Goal: Feedback & Contribution: Submit feedback/report problem

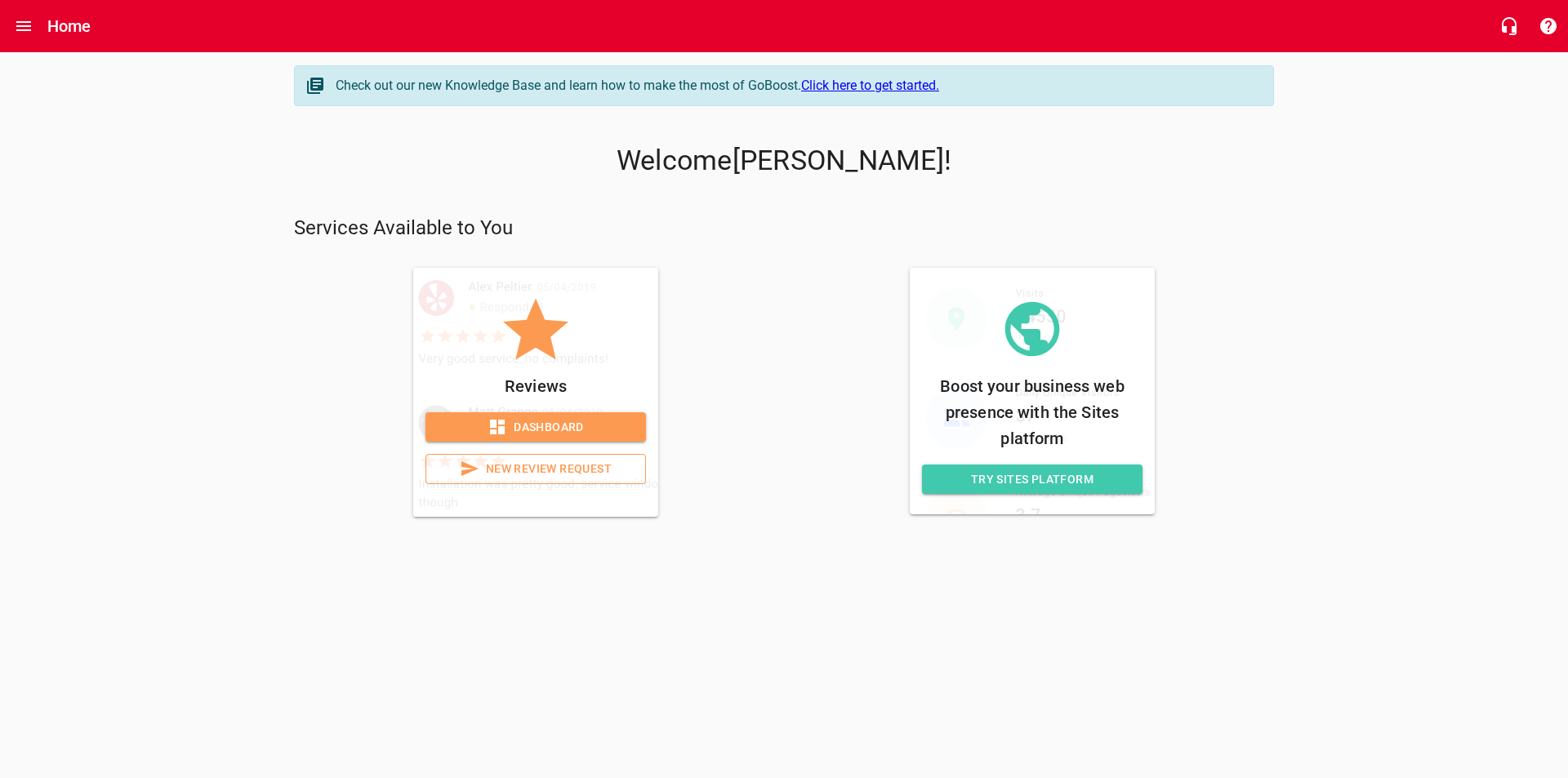
click at [564, 435] on span "Dashboard" at bounding box center [536, 427] width 195 height 20
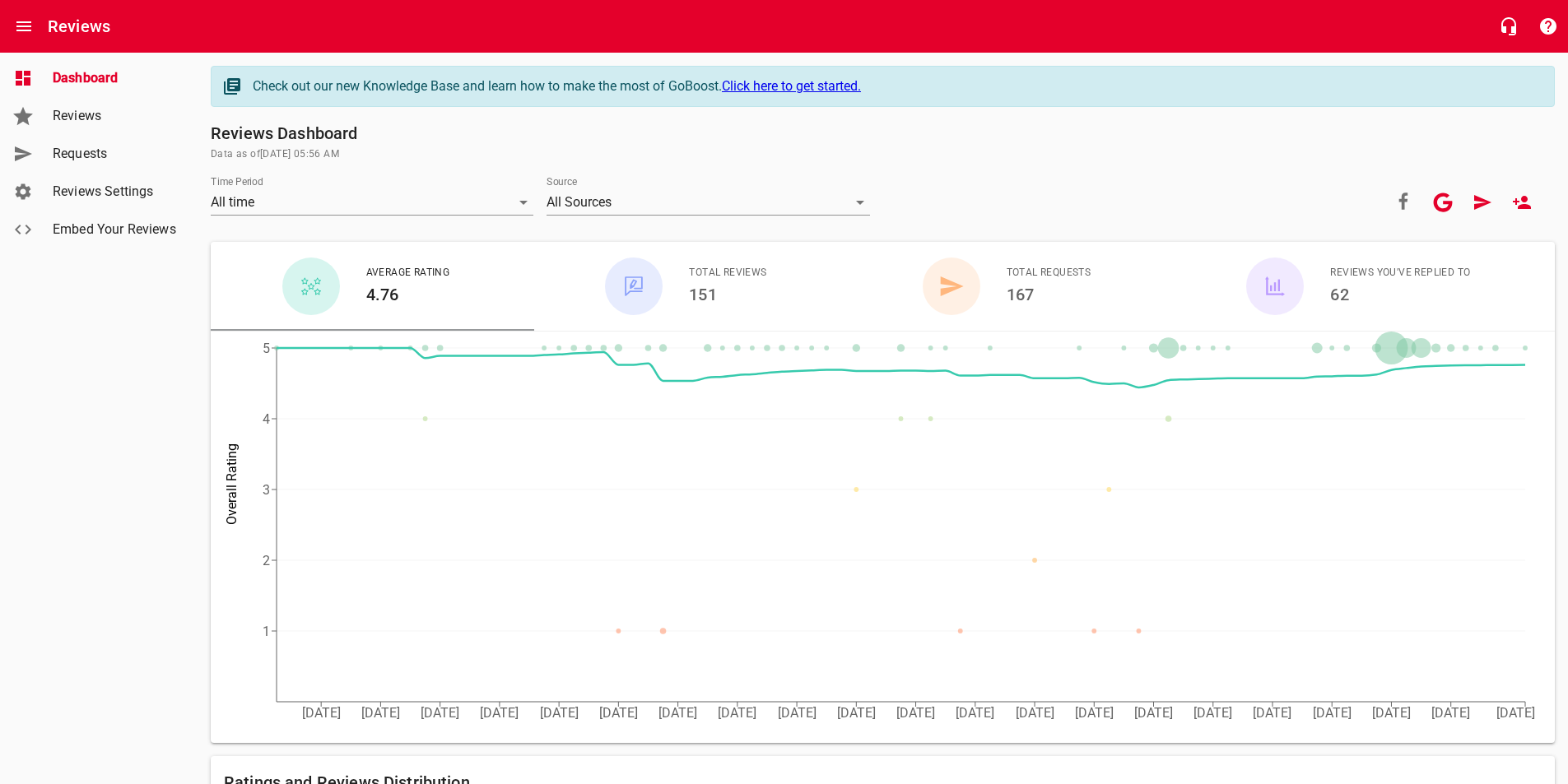
click at [79, 124] on span "Reviews" at bounding box center [115, 115] width 125 height 20
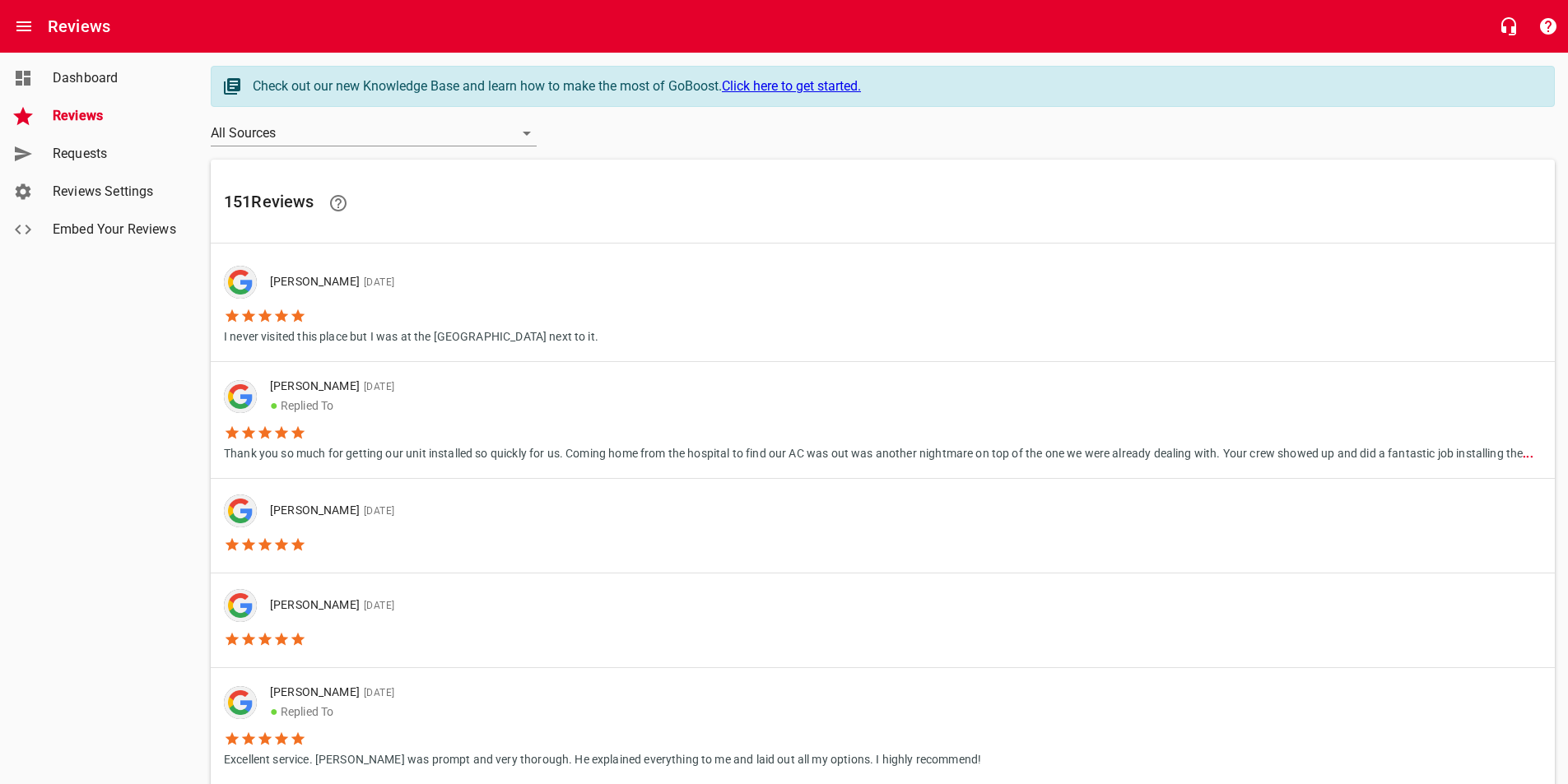
click at [122, 164] on link "Requests" at bounding box center [98, 153] width 197 height 38
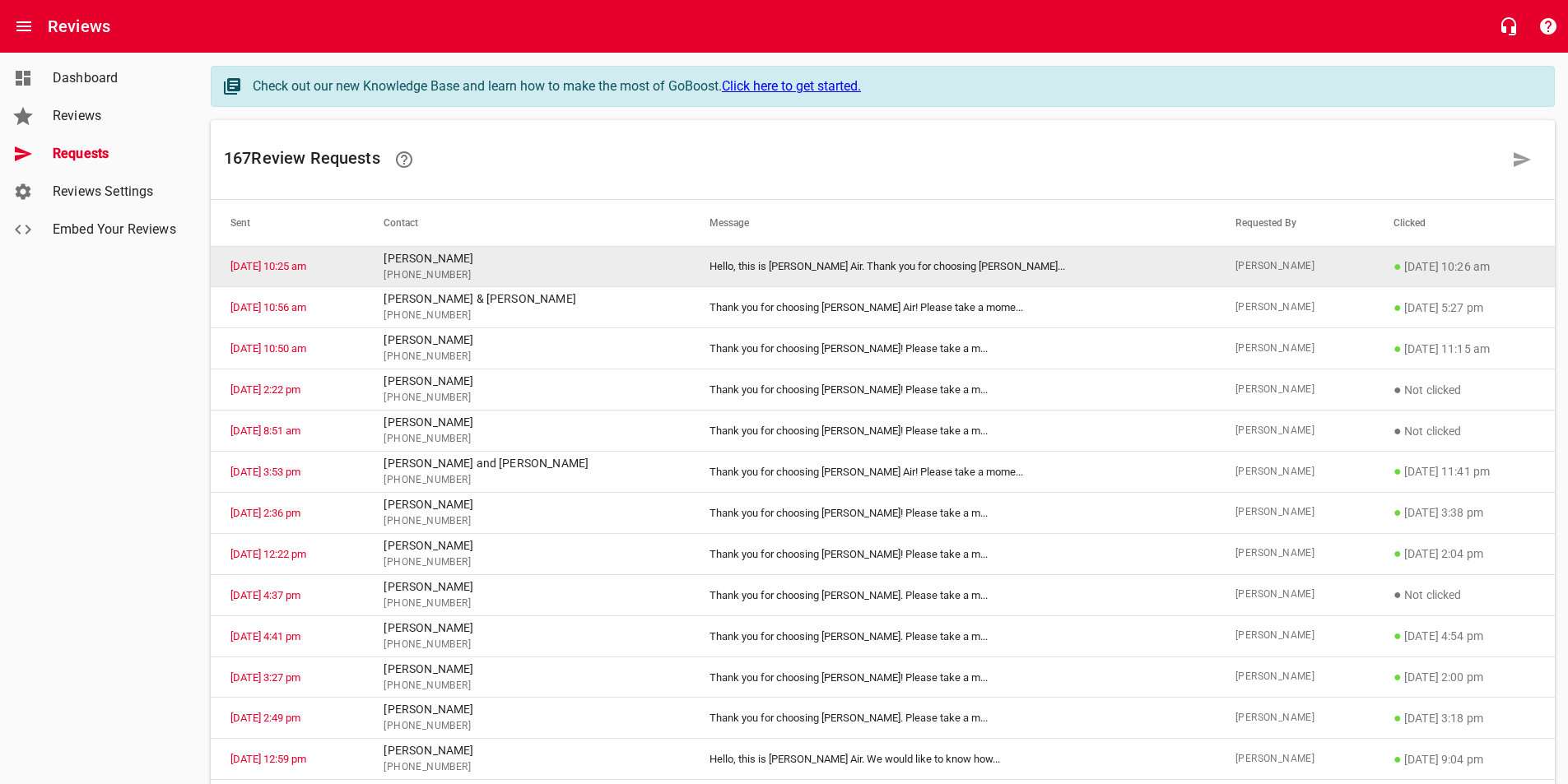
click at [822, 274] on td "Hello, this is [PERSON_NAME] Air. Thank you for choosing [PERSON_NAME] ..." at bounding box center [952, 266] width 526 height 41
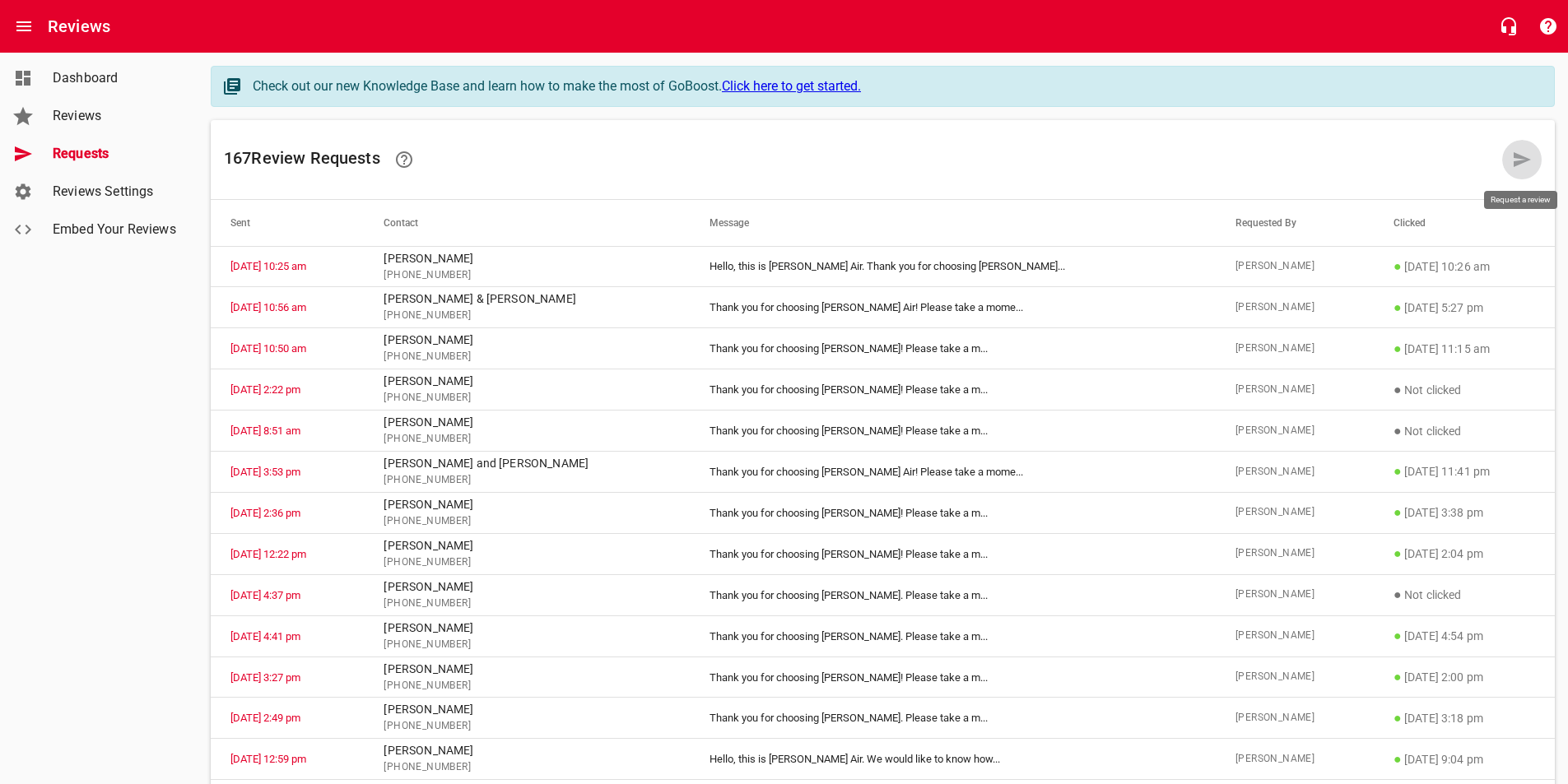
click at [1520, 171] on link at bounding box center [1521, 159] width 39 height 39
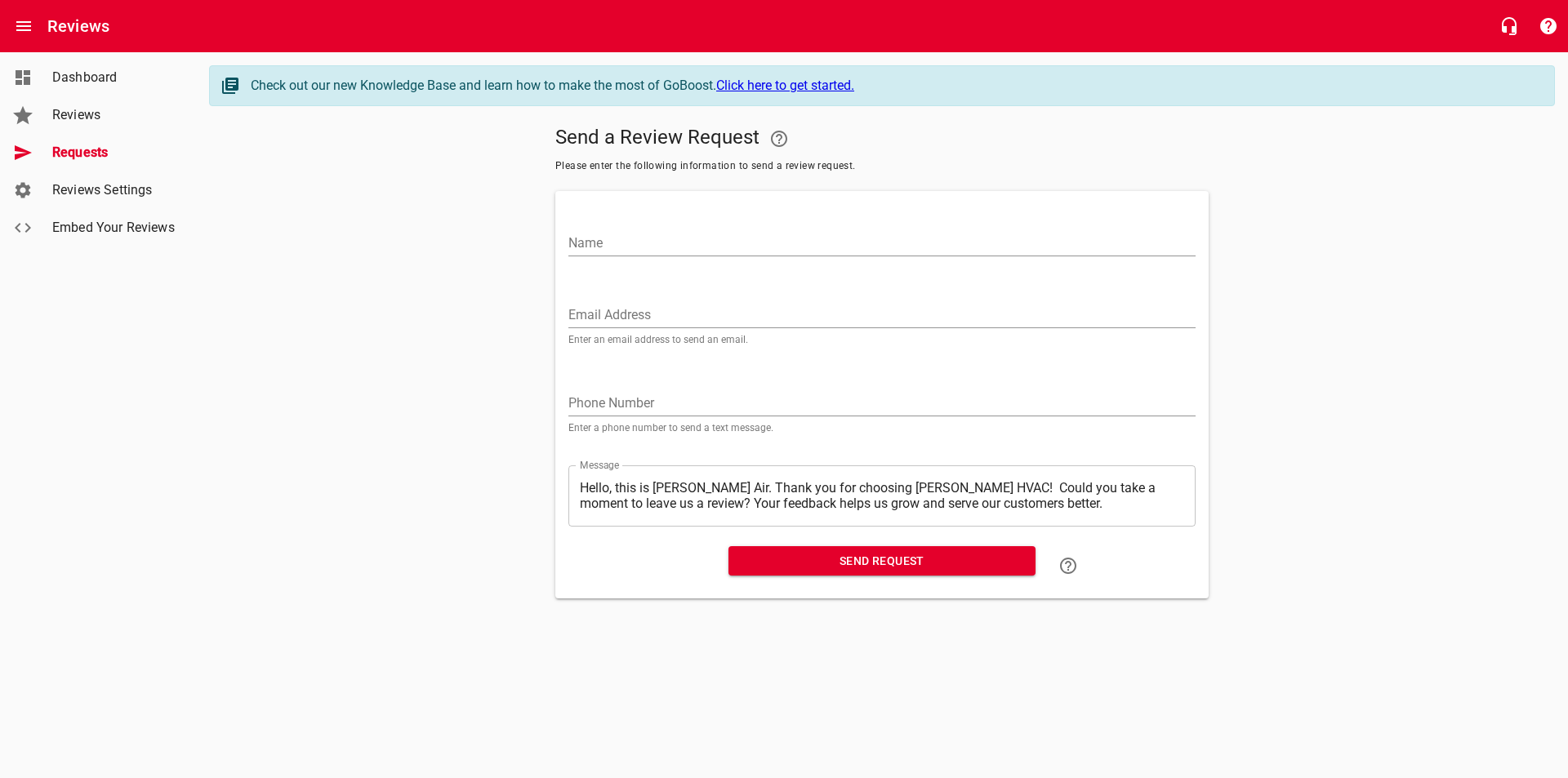
click at [613, 244] on input "Name" at bounding box center [881, 242] width 627 height 26
type input "[PERSON_NAME]"
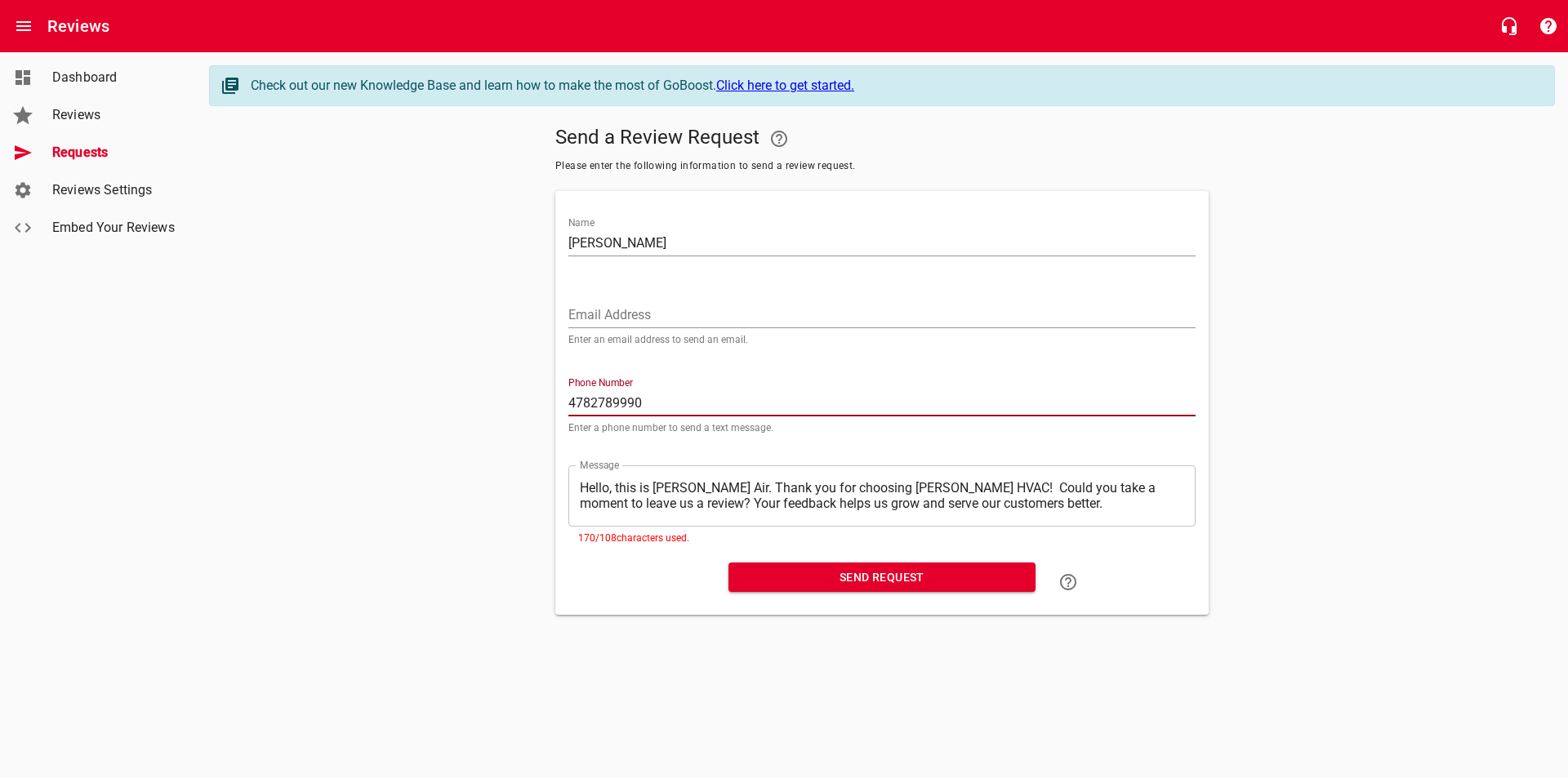
type input "4782789990"
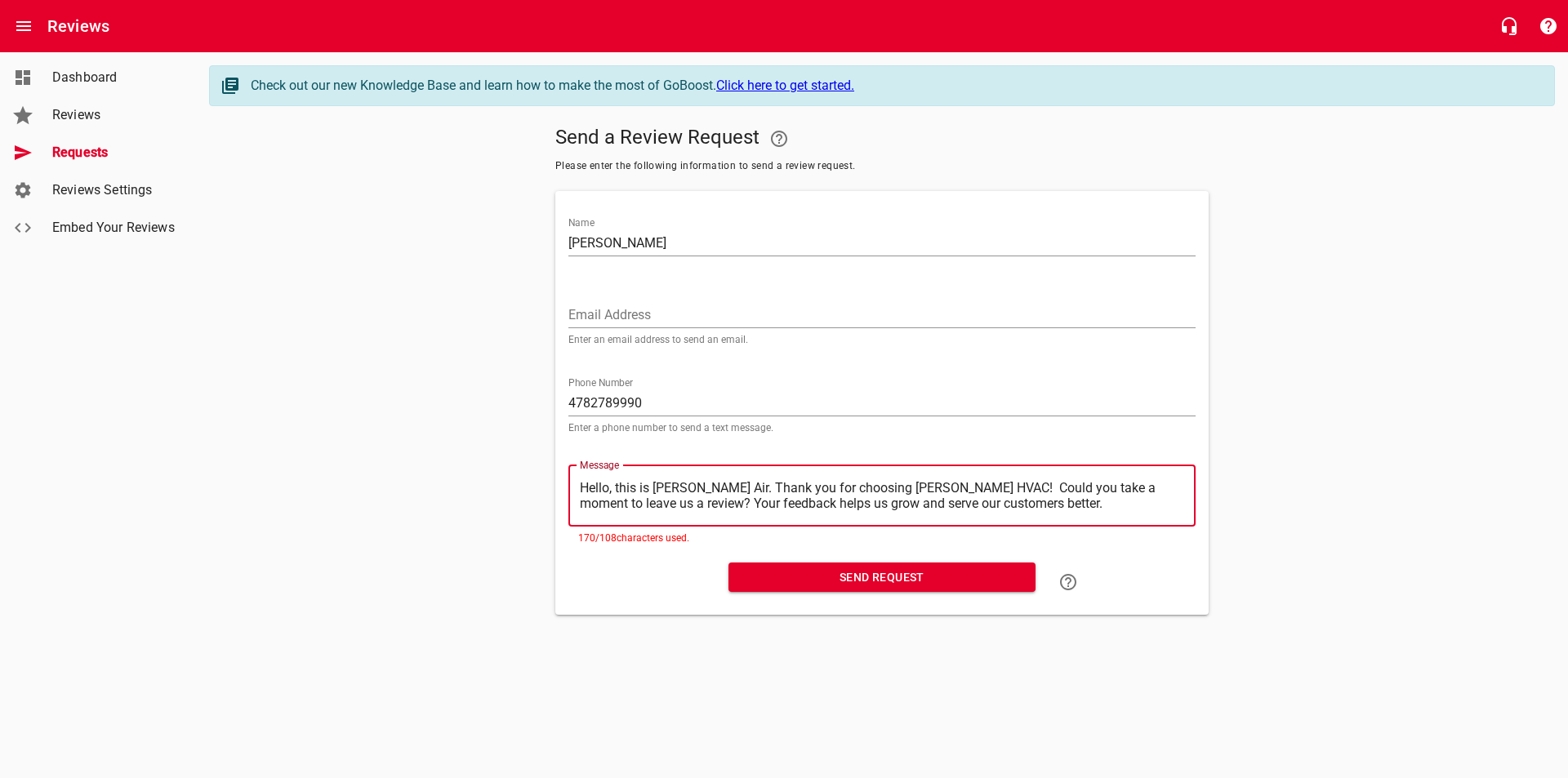
drag, startPoint x: 700, startPoint y: 488, endPoint x: 551, endPoint y: 494, distance: 149.1
click at [554, 494] on div "Send a Review Request Please enter the following information to send a review r…" at bounding box center [882, 367] width 1346 height 495
type textarea "Thank you for choosing [PERSON_NAME] HVAC! Could you take a moment to leave us …"
drag, startPoint x: 992, startPoint y: 485, endPoint x: 827, endPoint y: 492, distance: 165.1
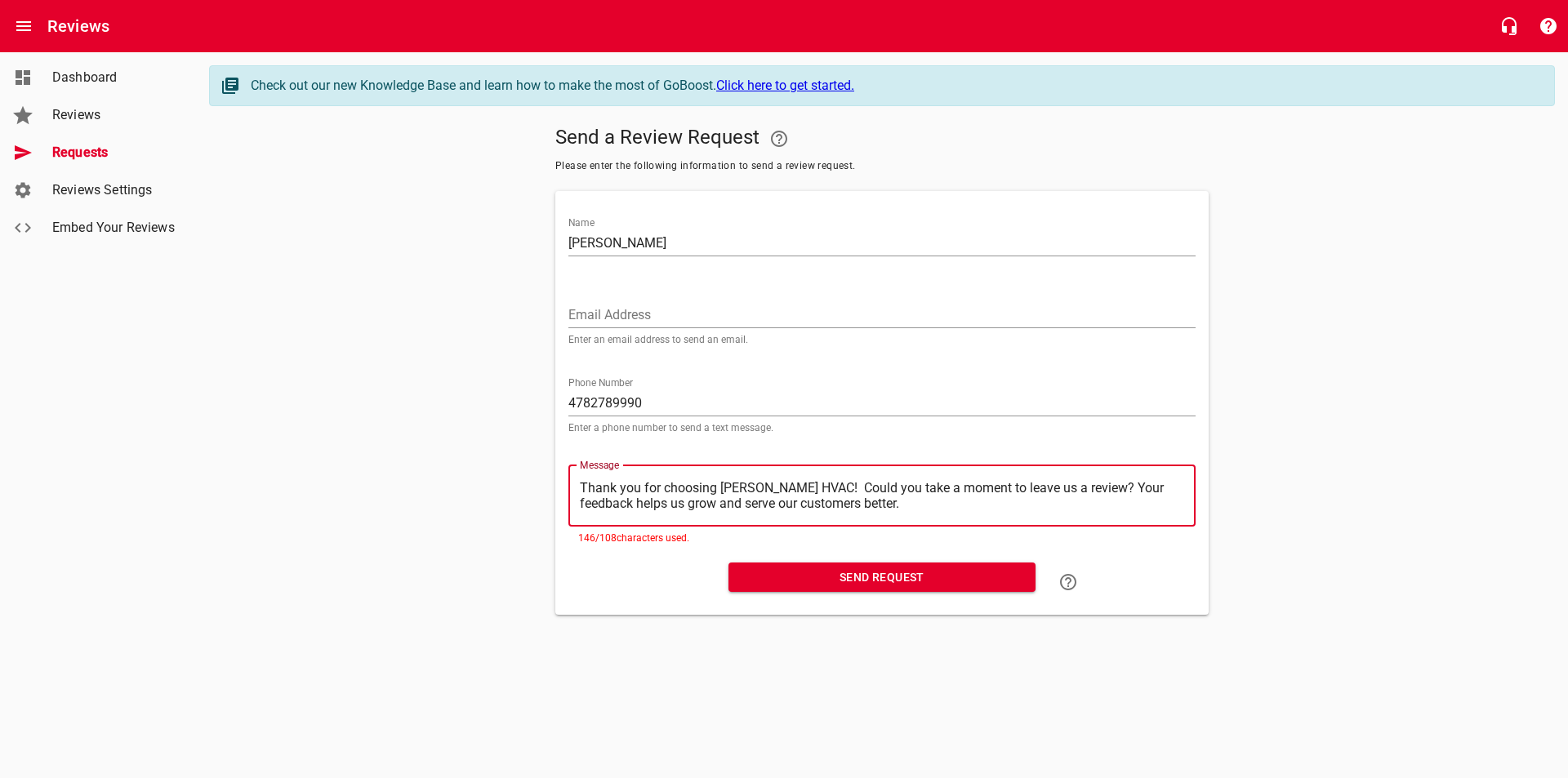
click at [827, 492] on textarea "Thank you for choosing [PERSON_NAME] HVAC! Could you take a moment to leave us …" at bounding box center [881, 495] width 604 height 32
type textarea "Thank you for choosing [PERSON_NAME] HVAC! Pleave us a review? Your feedback he…"
type textarea "Thank you for choosing [PERSON_NAME] HVAC! Plleave us a review? Your feedback h…"
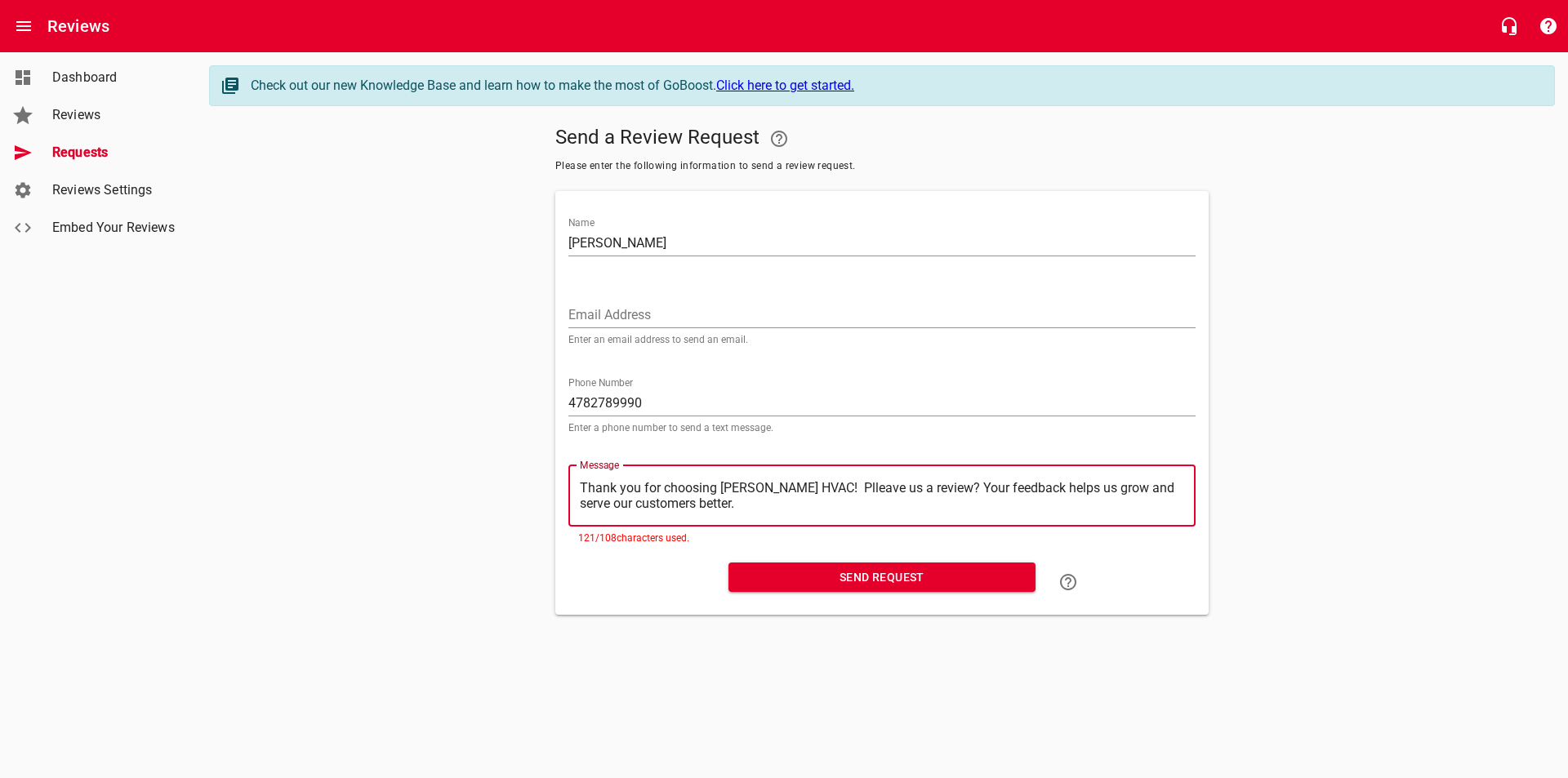
type textarea "Thank you for choosing [PERSON_NAME] HVAC! Pleleave us a review? Your feedback …"
type textarea "Thank you for choosing [PERSON_NAME] HVAC! Plealeave us a review? Your feedback…"
type textarea "Thank you for choosing [PERSON_NAME] HVAC! Pleasleave us a review? Your feedbac…"
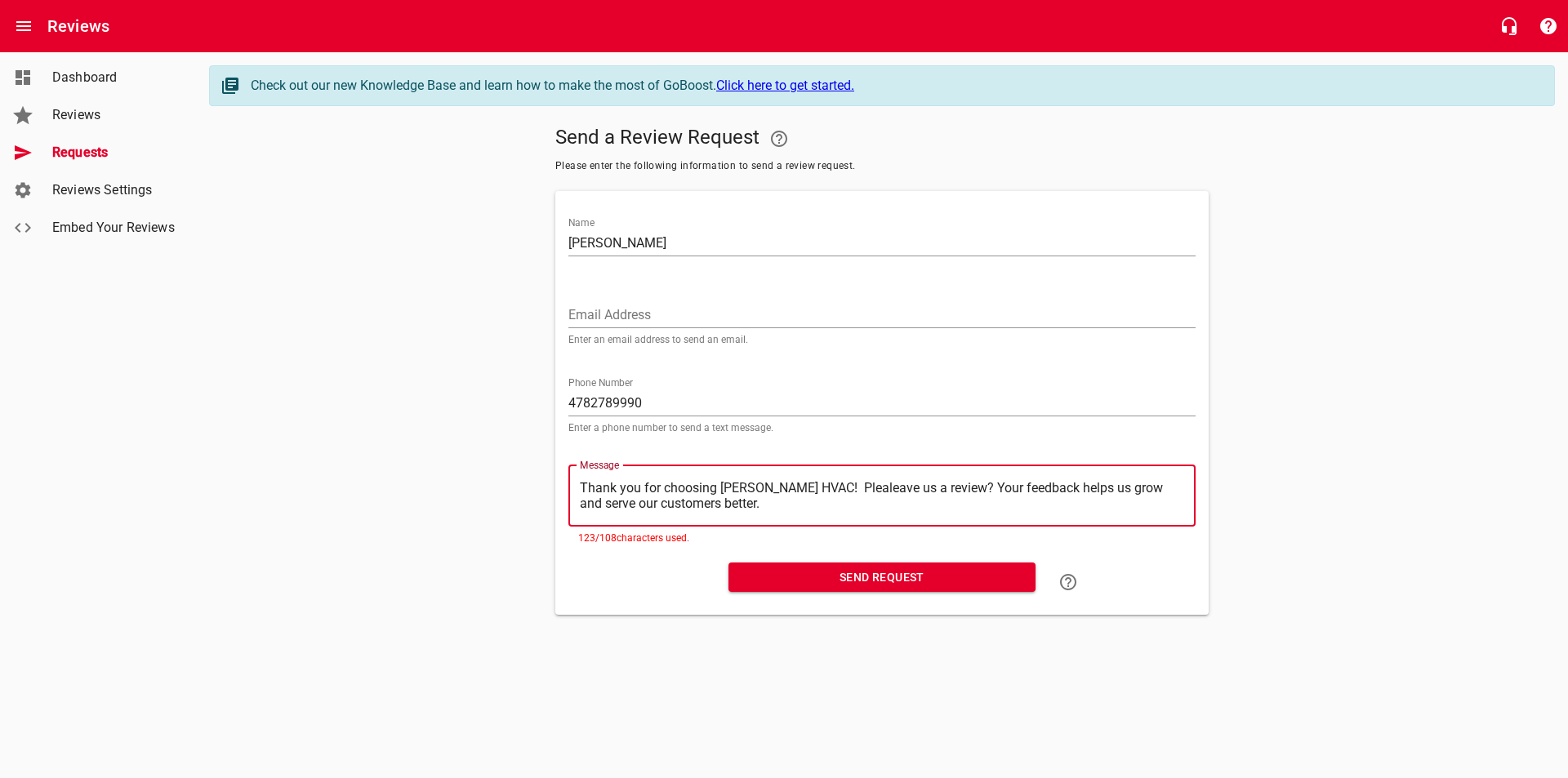
type textarea "Thank you for choosing [PERSON_NAME] HVAC! Pleasleave us a review? Your feedbac…"
type textarea "Thank you for choosing [PERSON_NAME] HVAC! Pleaseleave us a review? Your feedba…"
type textarea "Thank you for choosing [PERSON_NAME] HVAC! Please leave us a review? Your feedb…"
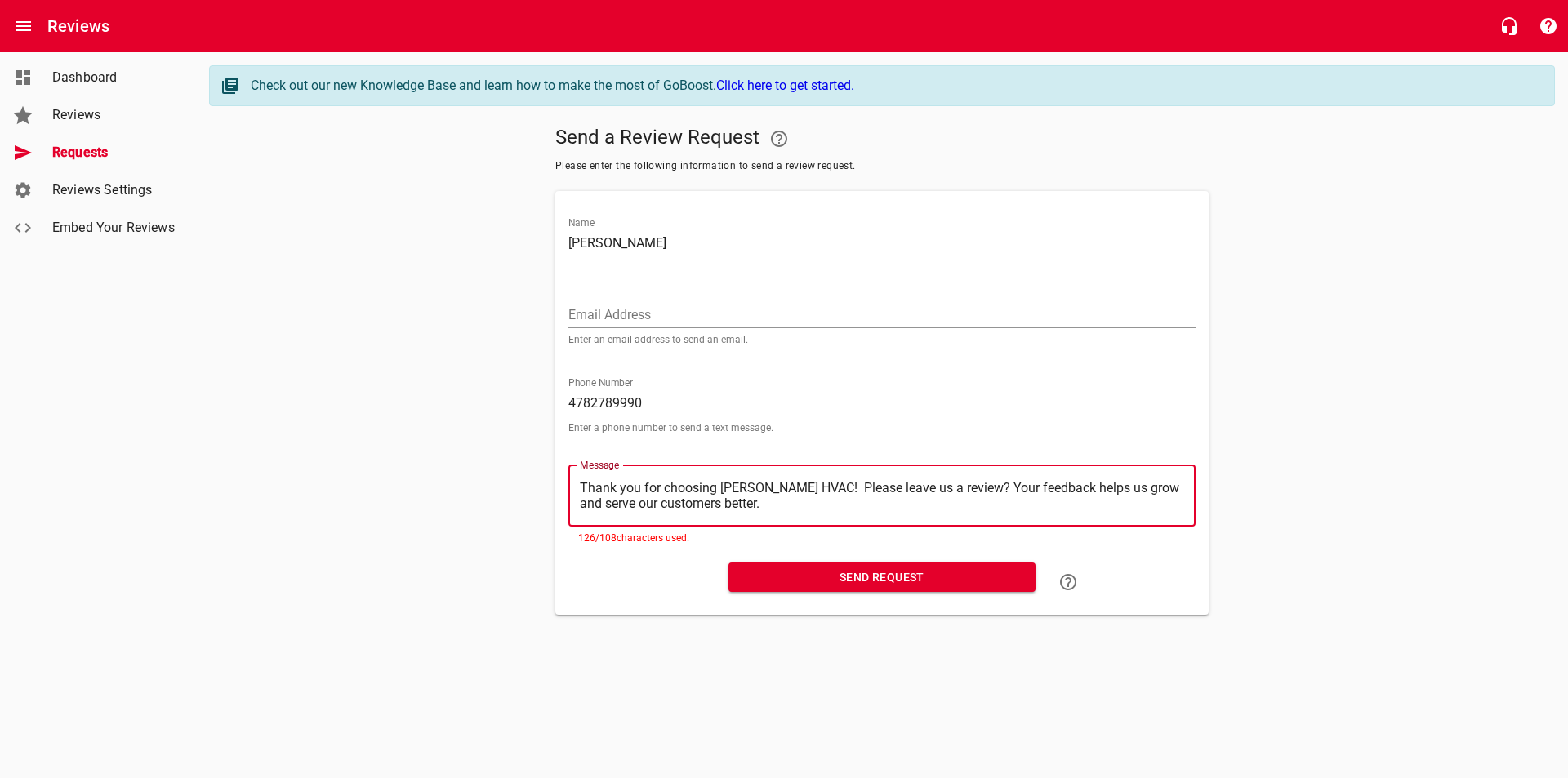
type textarea "Thank you for choosing [PERSON_NAME] HVAC! Please tleave us a review? Your feed…"
type textarea "Thank you for choosing [PERSON_NAME] HVAC! Please taleave us a review? Your fee…"
type textarea "Thank you for choosing [PERSON_NAME] HVAC! Please takleave us a review? Your fe…"
type textarea "Thank you for choosing [PERSON_NAME] HVAC! Please takeleave us a review? Your f…"
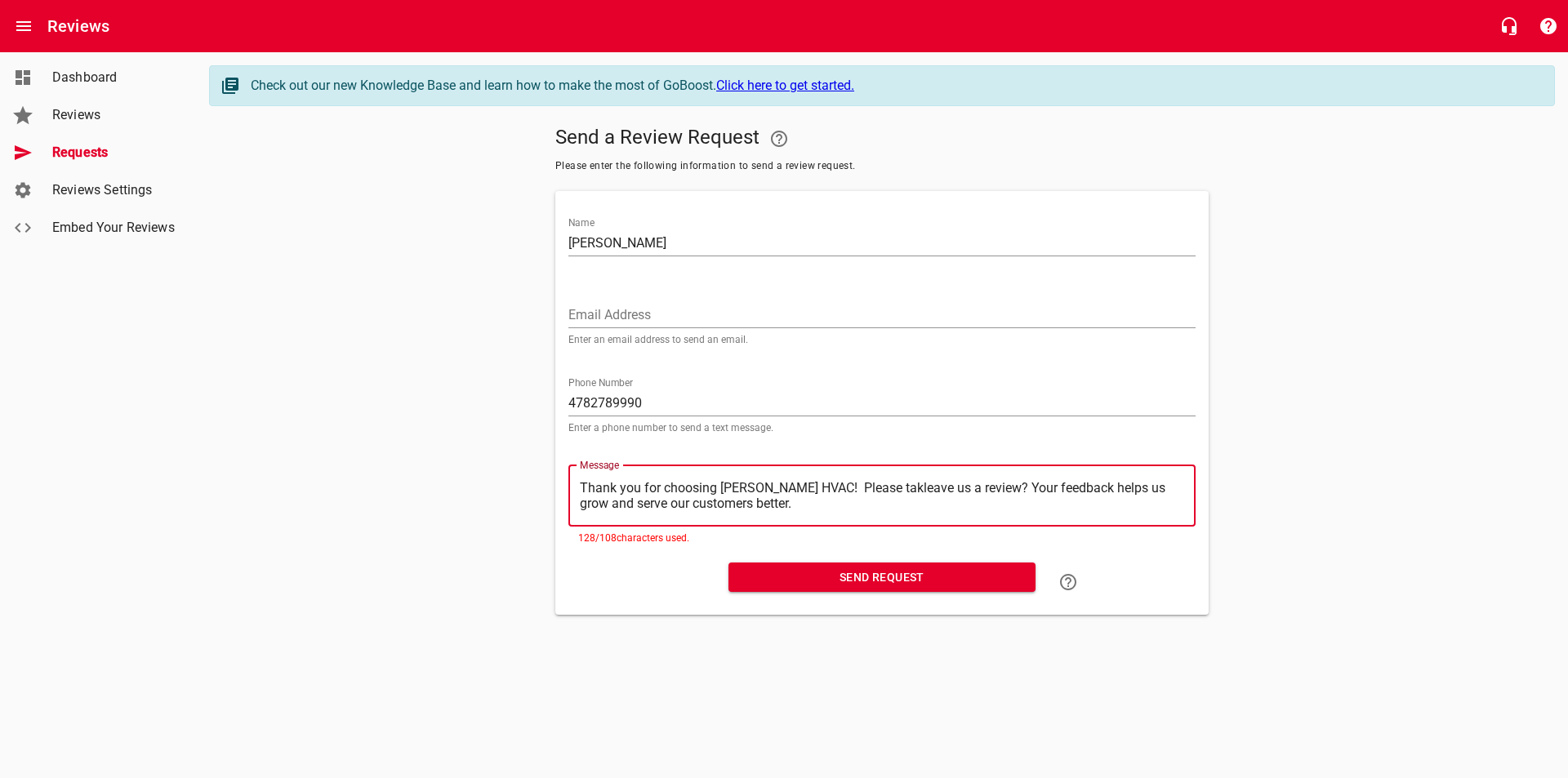
type textarea "Thank you for choosing [PERSON_NAME] HVAC! Please takeleave us a review? Your f…"
type textarea "Thank you for choosing [PERSON_NAME] HVAC! Please take leave us a review? Your …"
type textarea "Thank you for choosing [PERSON_NAME] HVAC! Please take aleave us a review? Your…"
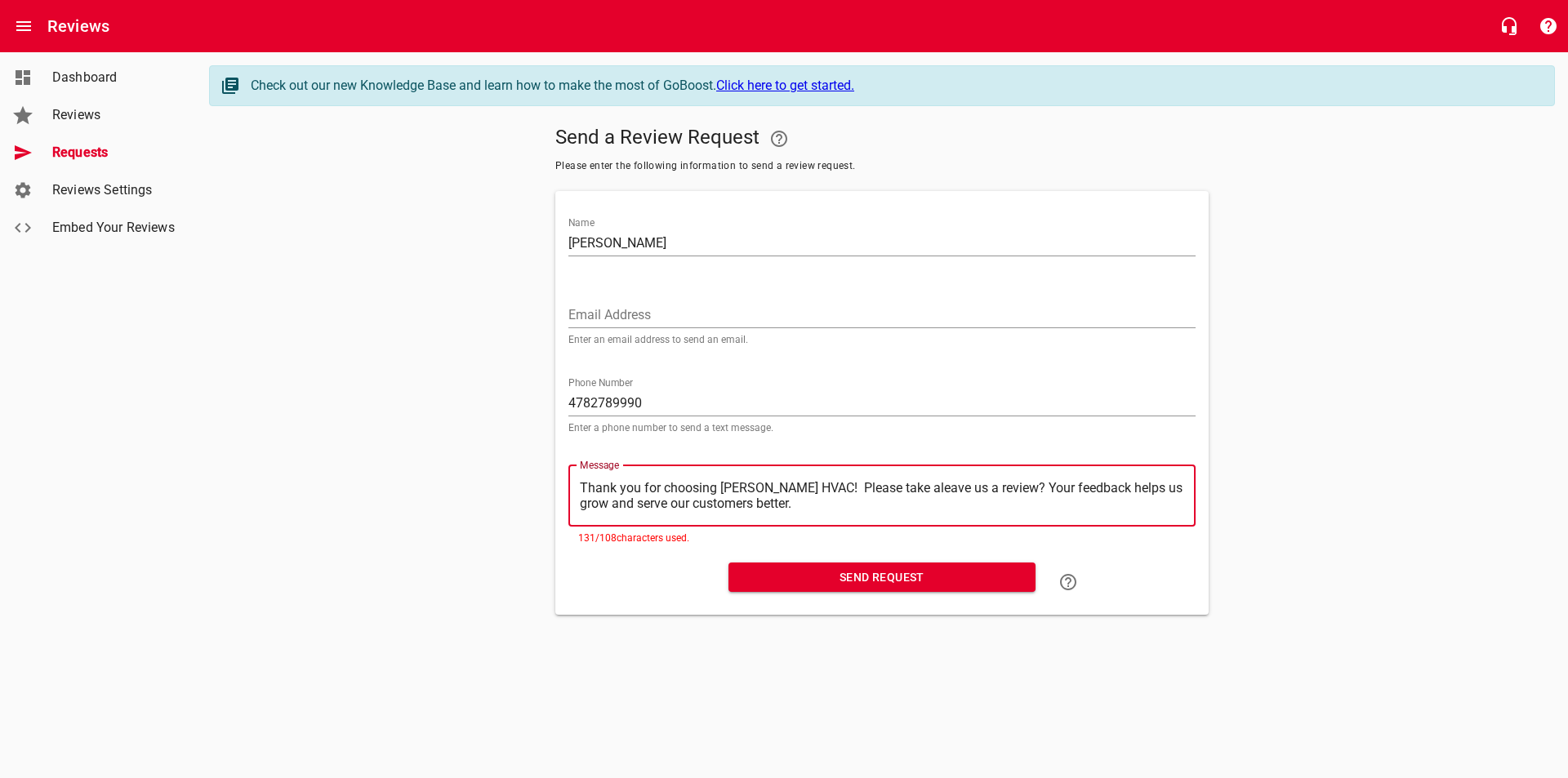
type textarea "Thank you for choosing [PERSON_NAME] HVAC! Please take a leave us a review? You…"
type textarea "Thank you for choosing [PERSON_NAME] HVAC! Please take a mleave us a review? Yo…"
type textarea "Thank you for choosing [PERSON_NAME] HVAC! Please take a moleave us a review? Y…"
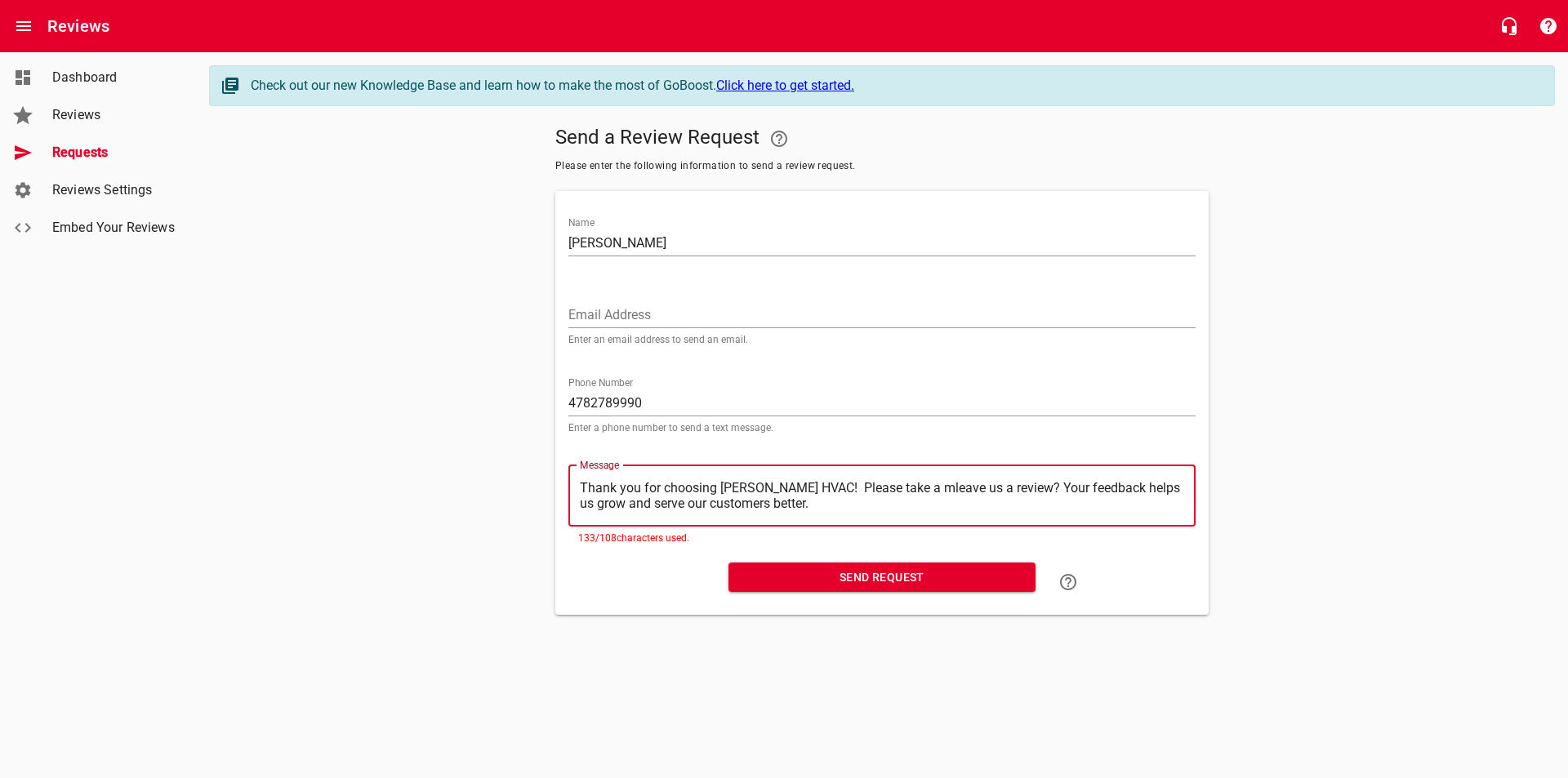
type textarea "Thank you for choosing [PERSON_NAME] HVAC! Please take a moleave us a review? Y…"
type textarea "Thank you for choosing [PERSON_NAME] HVAC! Please take a momleave us a review? …"
type textarea "Thank you for choosing [PERSON_NAME] HVAC! Please take a momeleave us a review?…"
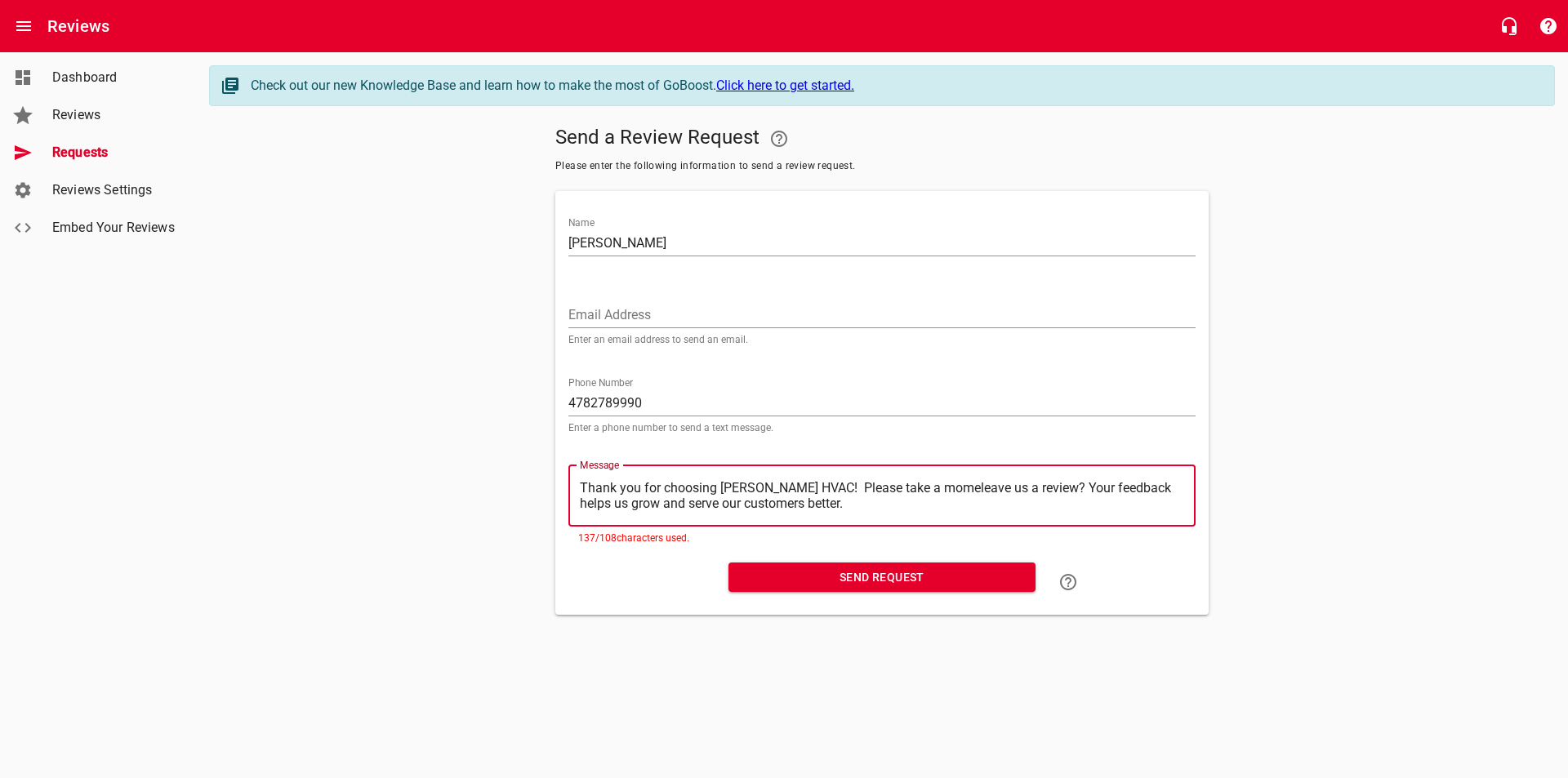
type textarea "Thank you for choosing [PERSON_NAME] HVAC! Please take a momenleave us a review…"
type textarea "Thank you for choosing [PERSON_NAME] HVAC! Please take a momentleave us a revie…"
type textarea "Thank you for choosing [PERSON_NAME] HVAC! Please take a moment leave us a revi…"
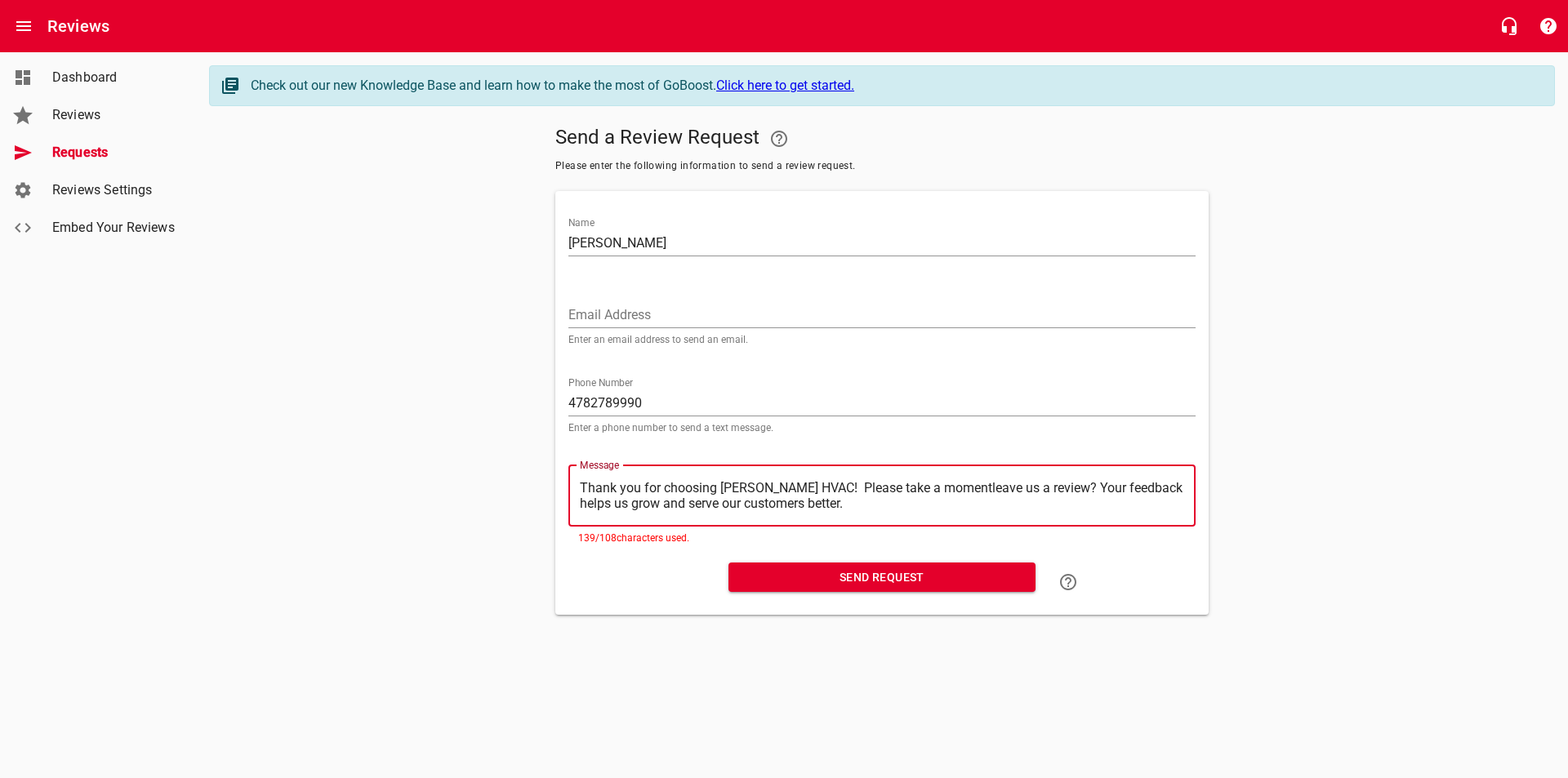
type textarea "Thank you for choosing [PERSON_NAME] HVAC! Please take a moment leave us a revi…"
type textarea "Thank you for choosing [PERSON_NAME] HVAC! Please take a moment tleave us a rev…"
type textarea "Thank you for choosing [PERSON_NAME] HVAC! Please take a moment toleave us a re…"
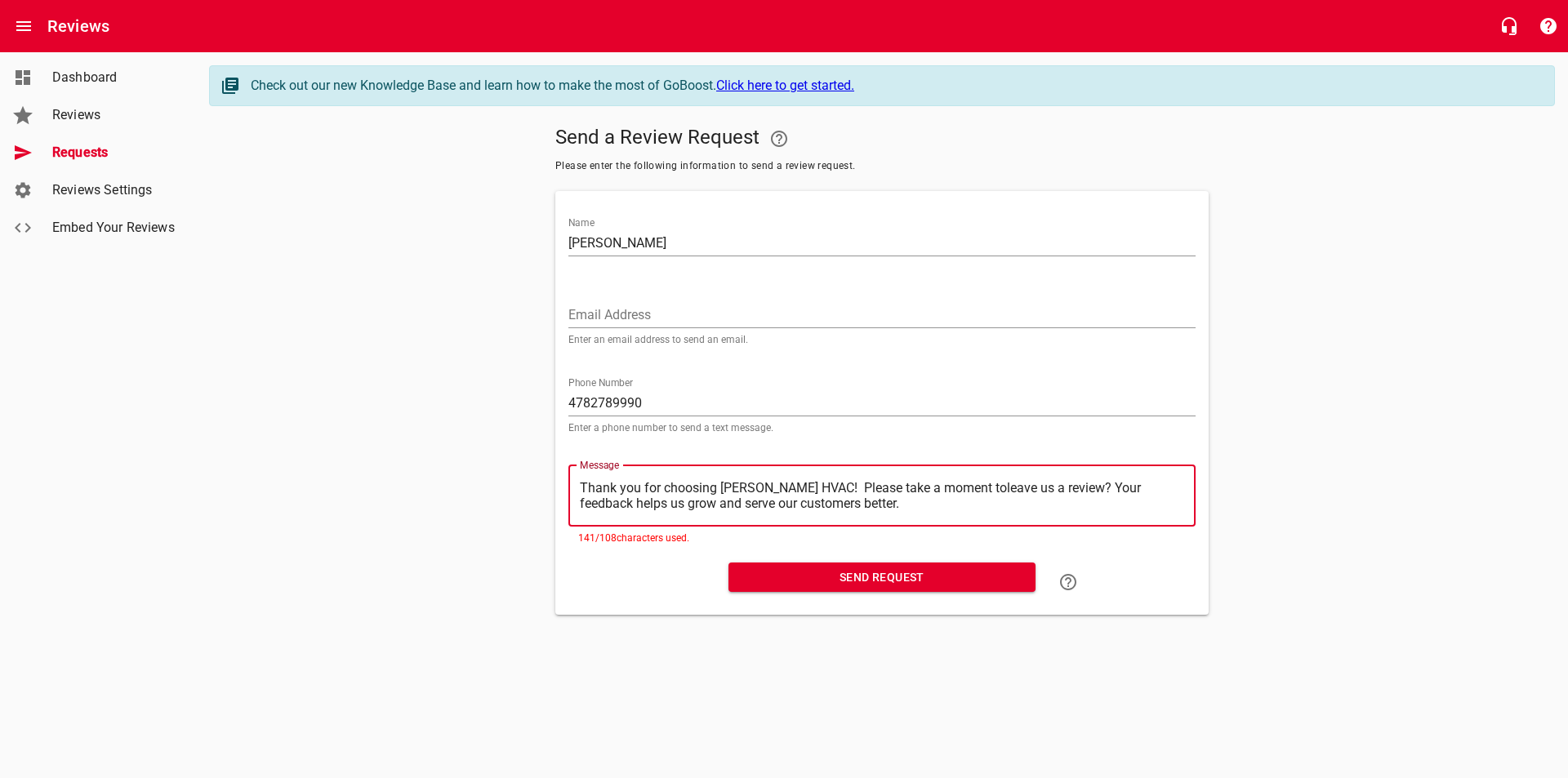
type textarea "Thank you for choosing [PERSON_NAME] HVAC! Please take a moment to leave us a r…"
click at [1080, 491] on textarea "Thank you for choosing [PERSON_NAME] HVAC! Please take a moment to leave us a r…" at bounding box center [881, 495] width 604 height 32
type textarea "Thank you for choosing [PERSON_NAME] HVAC! Please take a moment to leave us a r…"
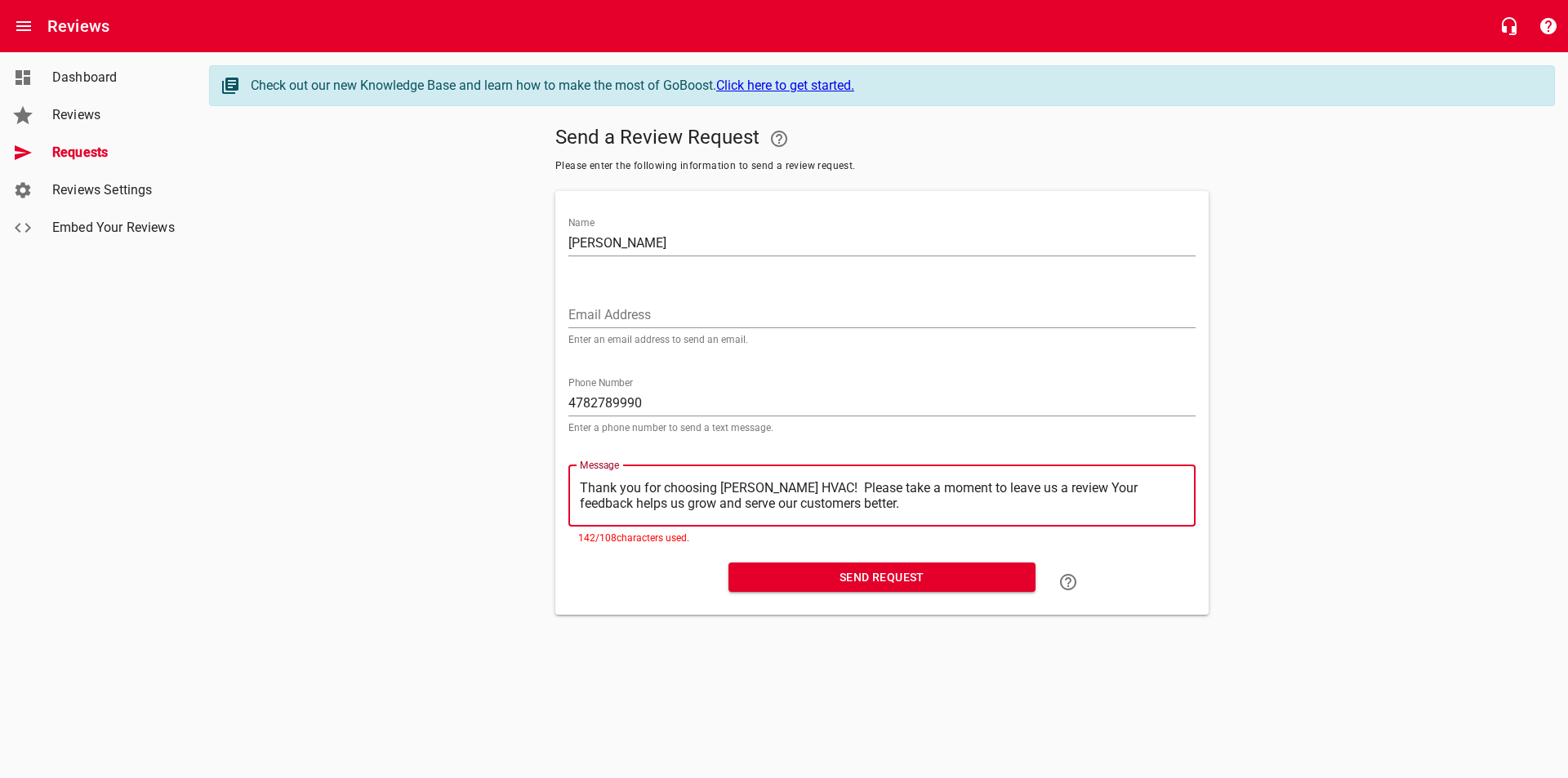
type textarea "Thank you for choosing [PERSON_NAME] HVAC! Please take a moment to leave us a r…"
drag, startPoint x: 858, startPoint y: 505, endPoint x: 579, endPoint y: 517, distance: 279.3
click at [579, 517] on div "​ Thank you for choosing [PERSON_NAME] HVAC! Please take a moment to leave us a…" at bounding box center [881, 496] width 627 height 61
type textarea "Thank you for choosing [PERSON_NAME] HVAC! Please take a moment to leave us a r…"
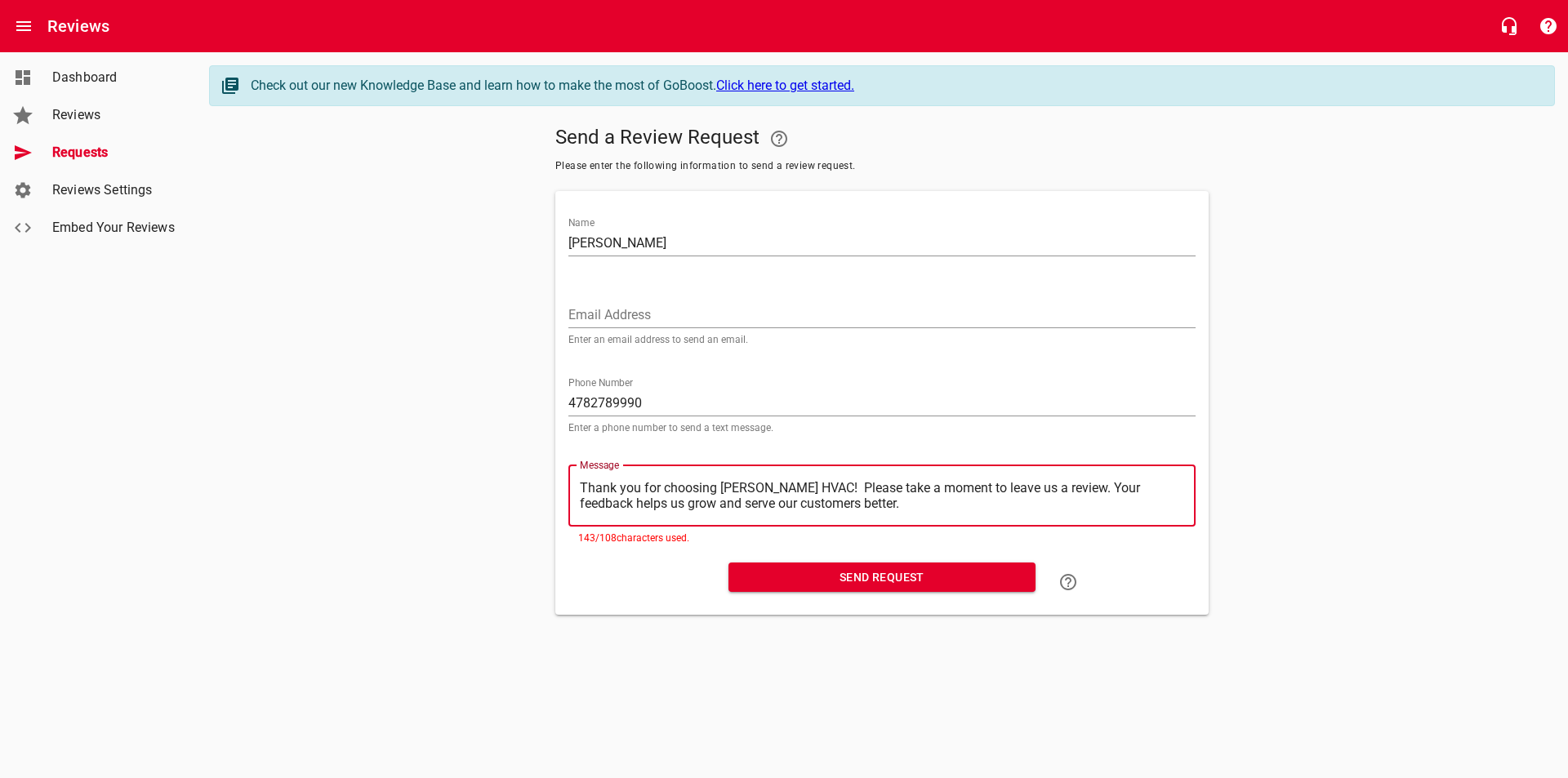
type textarea "Thank you for choosing [PERSON_NAME] HVAC! Please take a moment to leave us a r…"
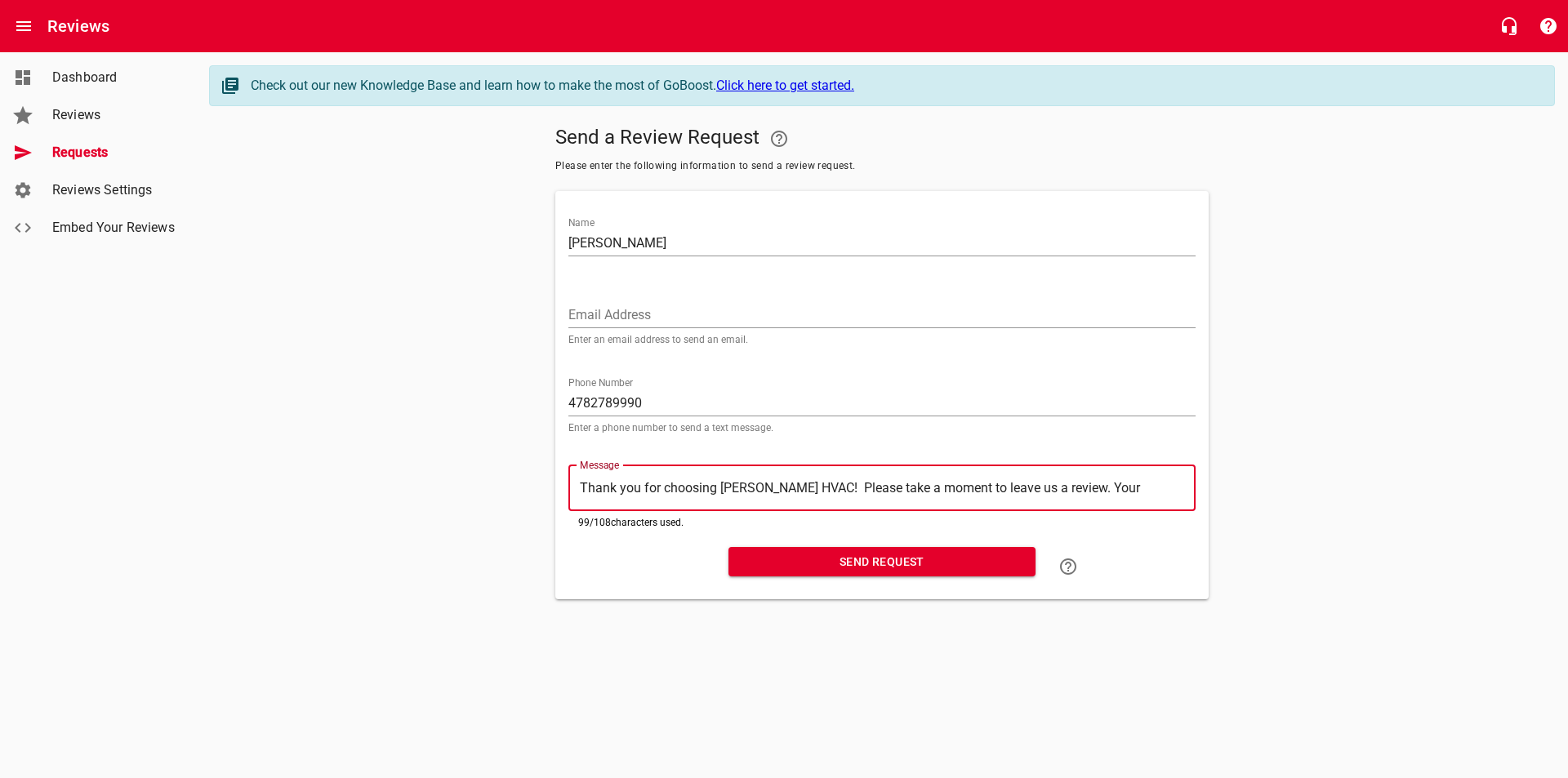
type textarea "Thank you for choosing [PERSON_NAME] HVAC! Please take a moment to leave us a r…"
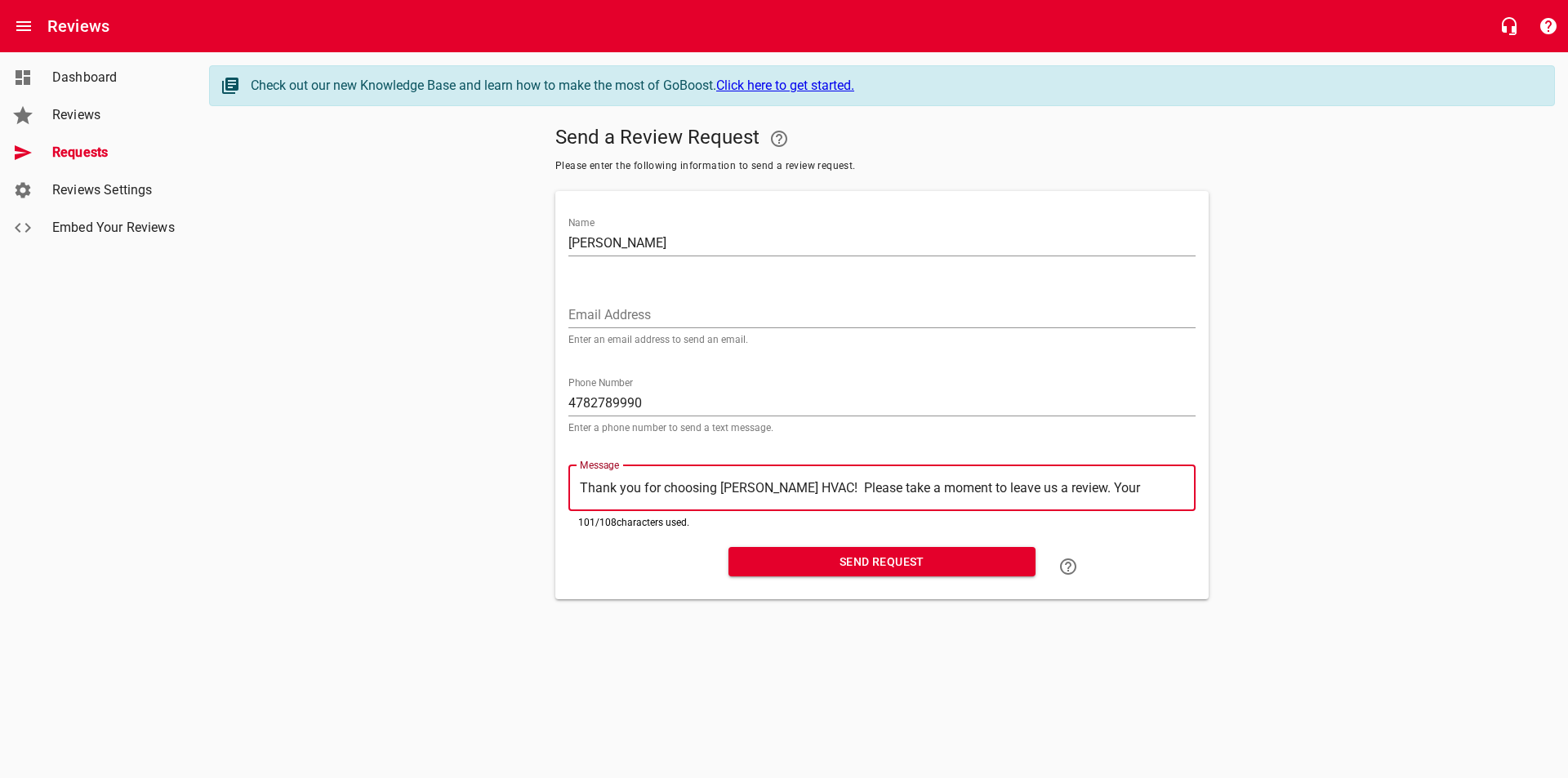
type textarea "Thank you for choosing [PERSON_NAME] HVAC! Please take a moment to leave us a r…"
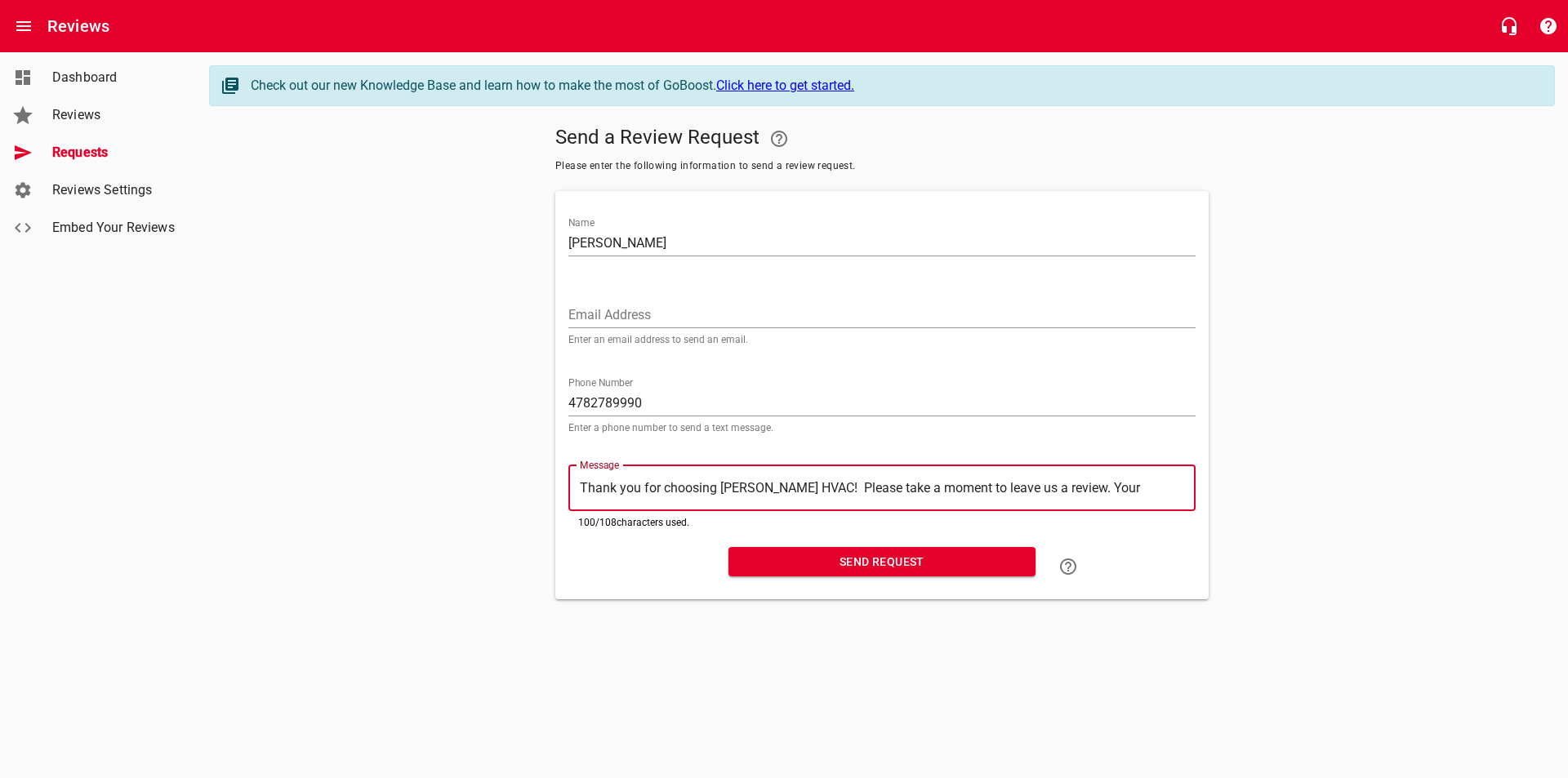
type textarea "Thank you for choosing [PERSON_NAME] HVAC! Please take a moment to leave us a r…"
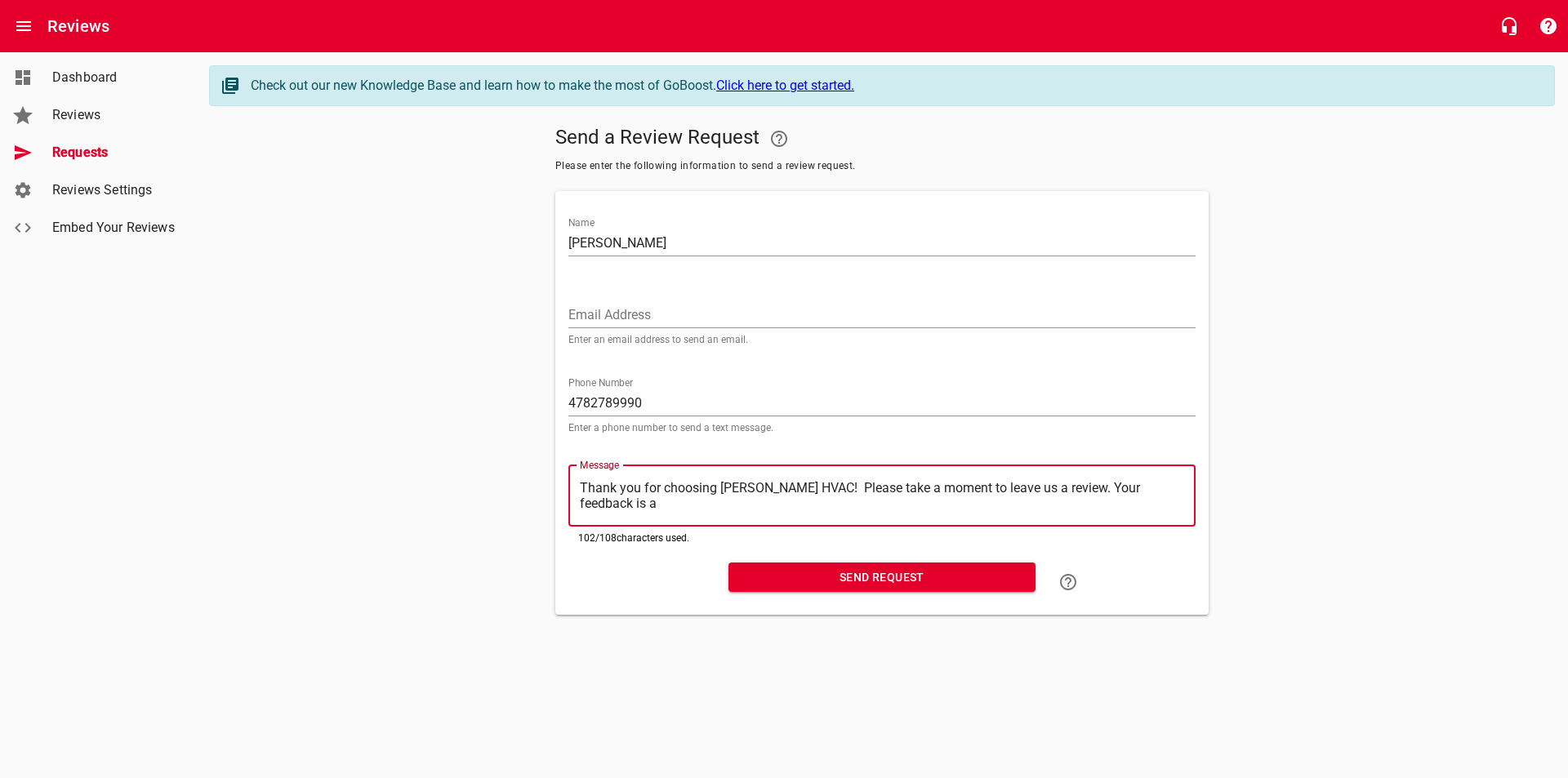
type textarea "Thank you for choosing [PERSON_NAME] HVAC! Please take a moment to leave us a r…"
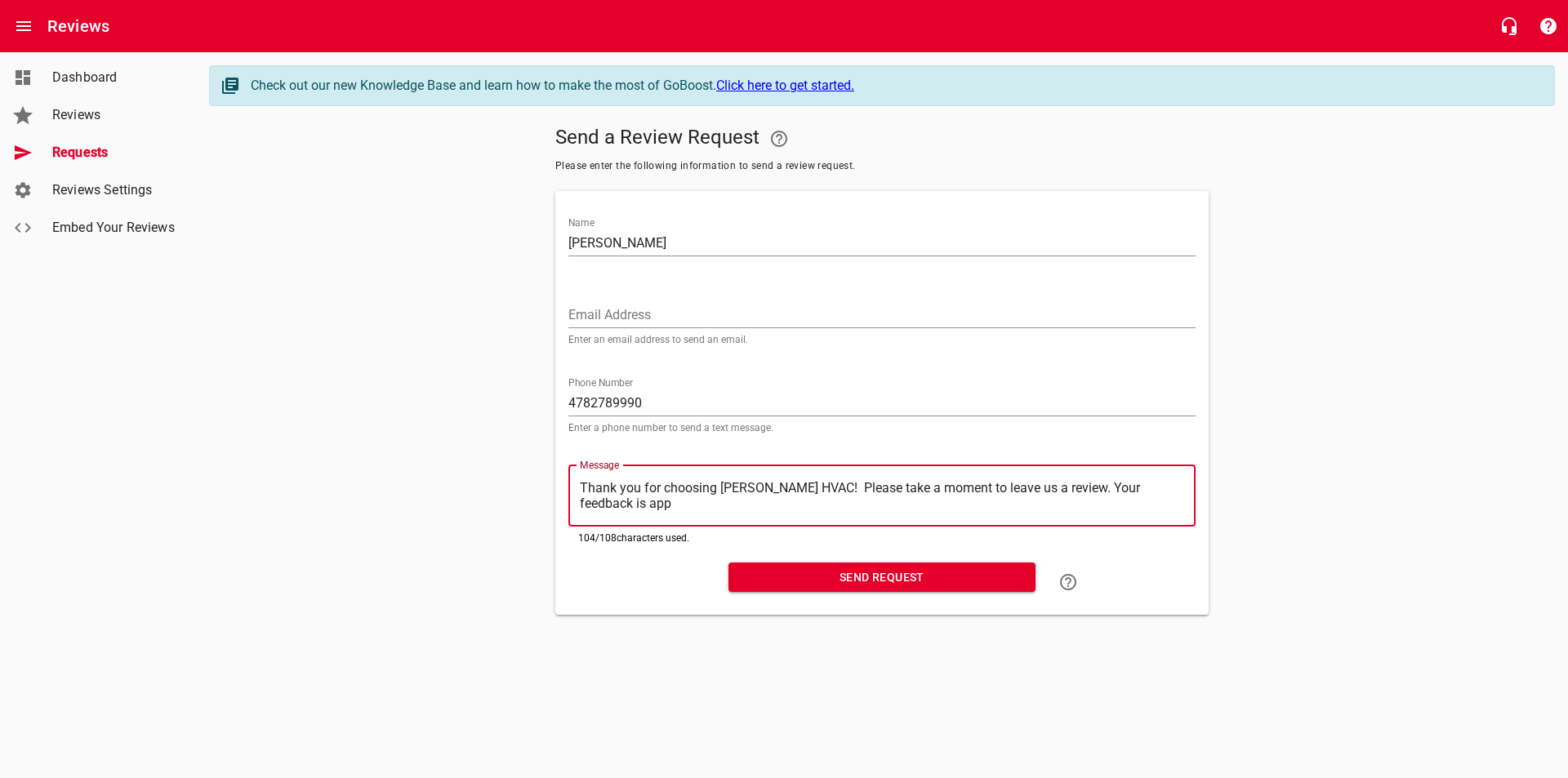
type textarea "Thank you for choosing [PERSON_NAME] HVAC! Please take a moment to leave us a r…"
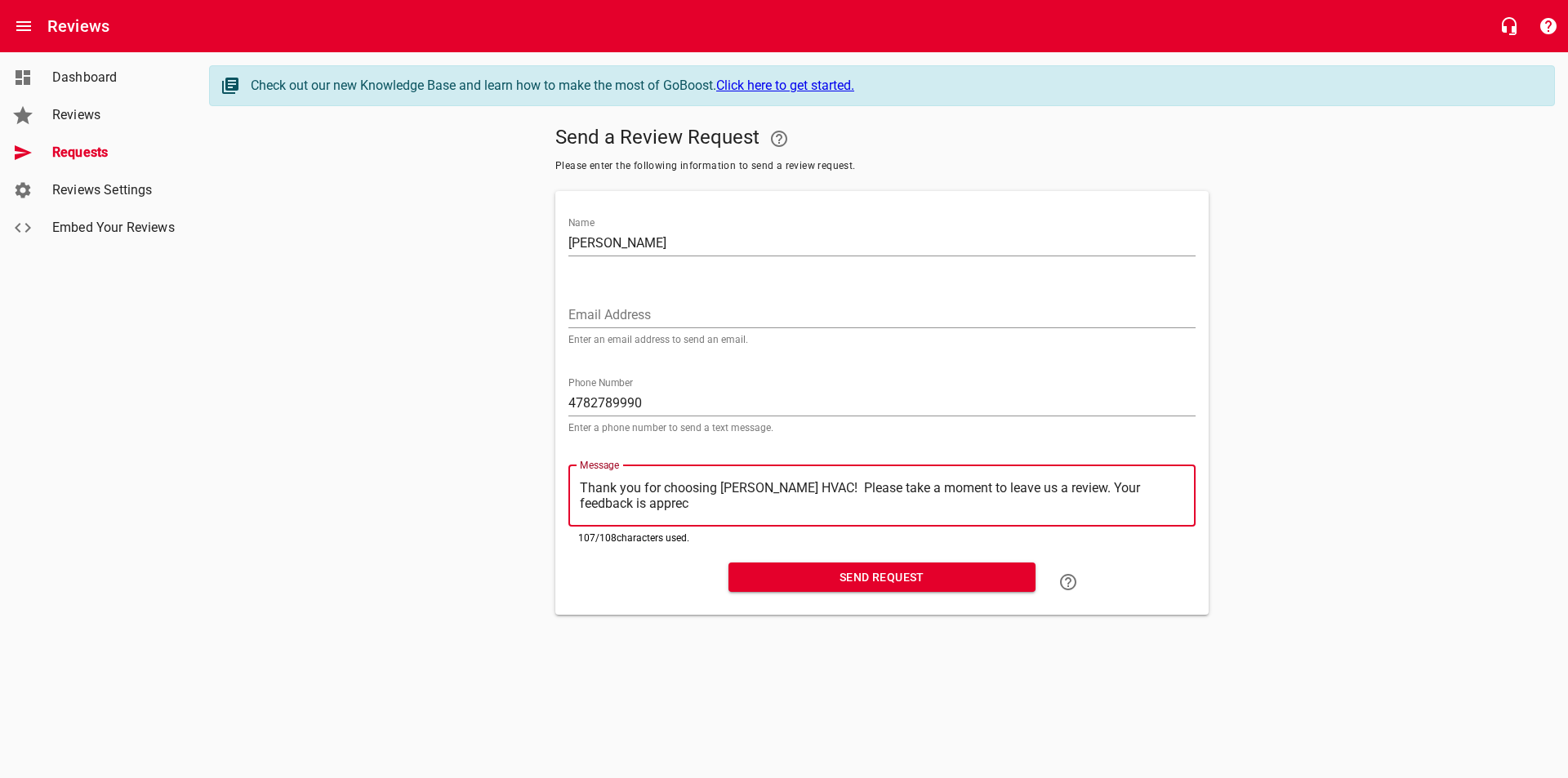
type textarea "Thank you for choosing [PERSON_NAME] HVAC! Please take a moment to leave us a r…"
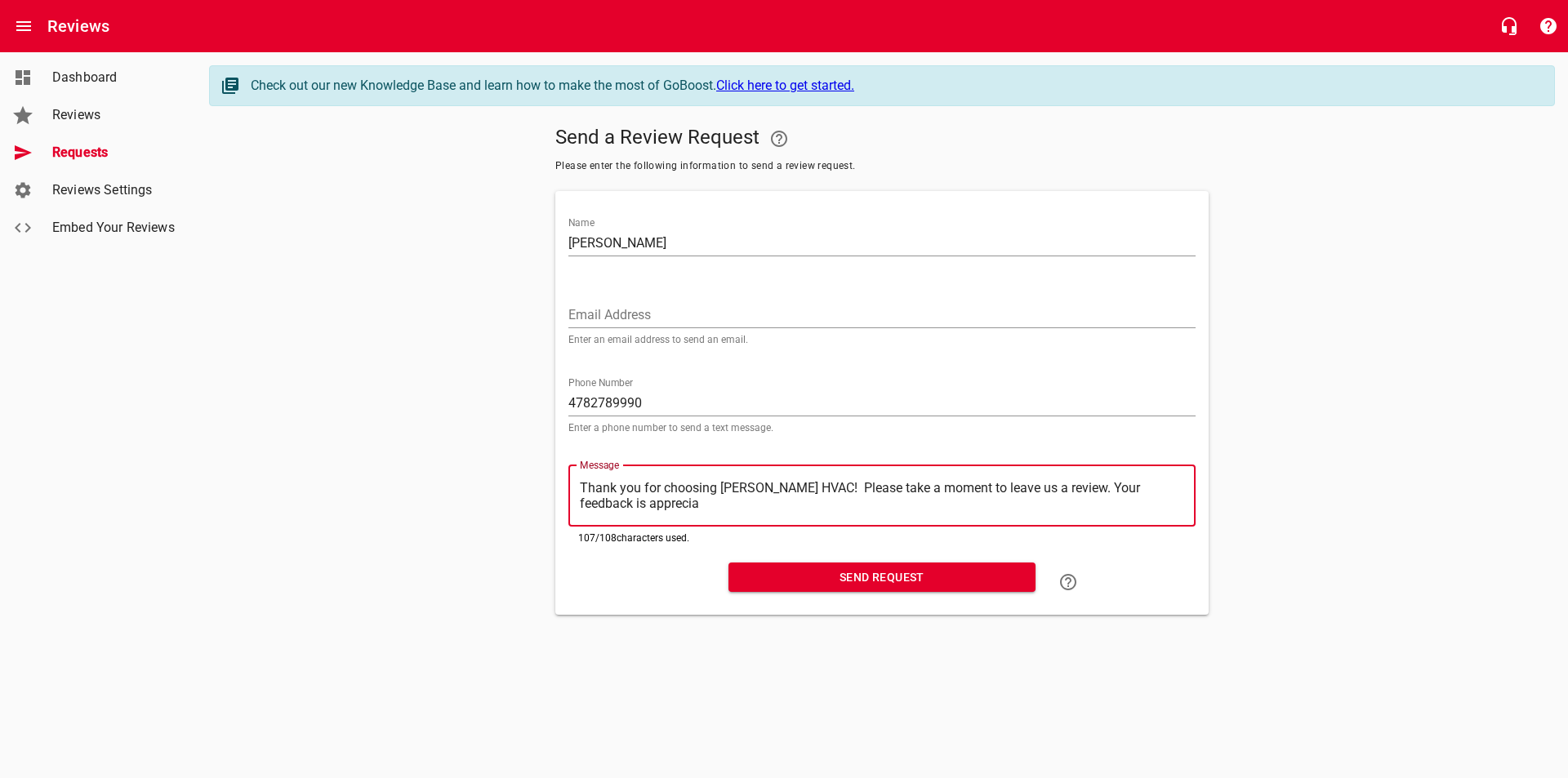
type textarea "Thank you for choosing [PERSON_NAME] HVAC! Please take a moment to leave us a r…"
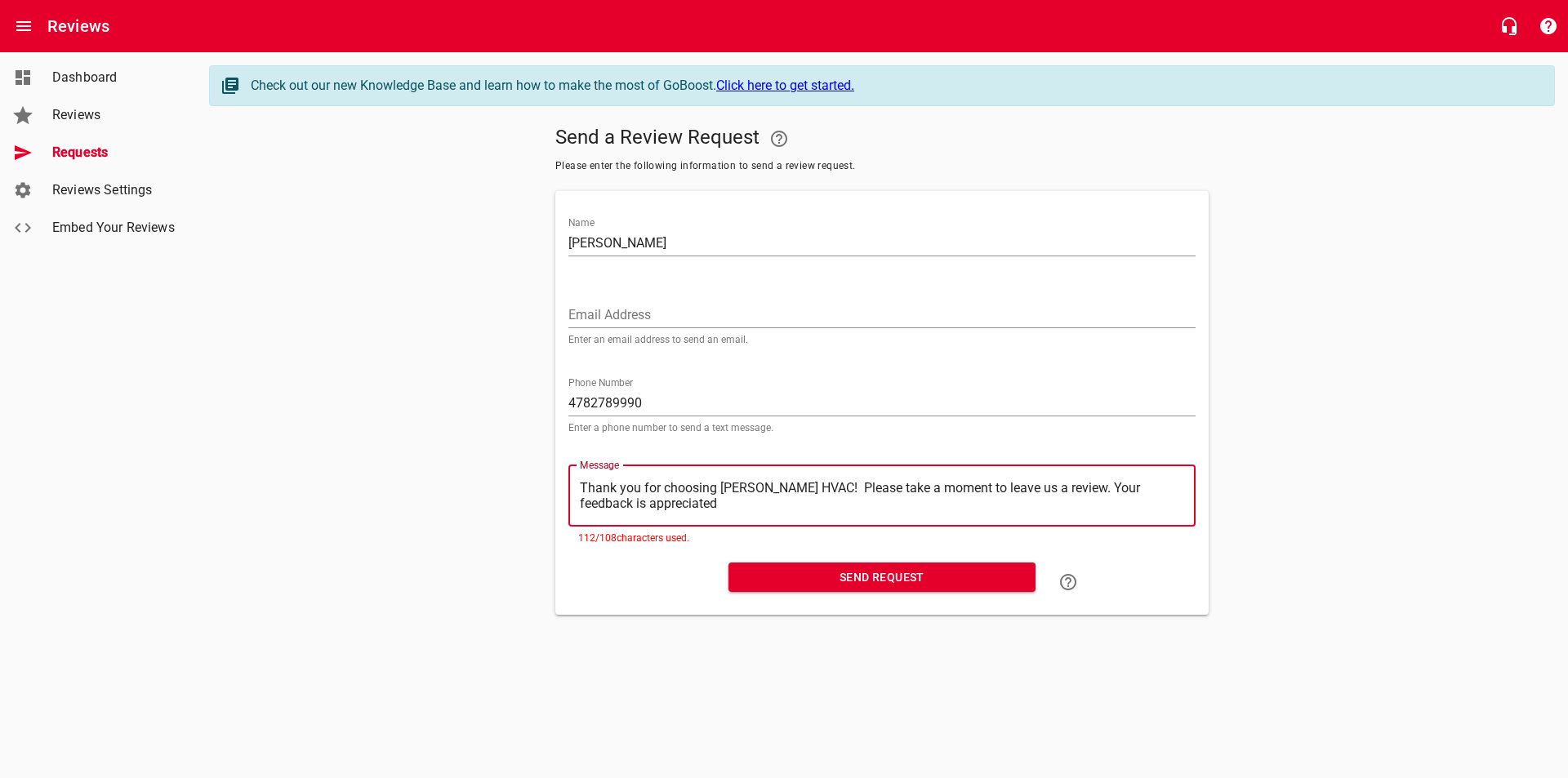
drag, startPoint x: 816, startPoint y: 487, endPoint x: 743, endPoint y: 491, distance: 73.1
click at [743, 491] on textarea "Thank you for choosing [PERSON_NAME] HVAC! Please take a moment to leave us a r…" at bounding box center [881, 495] width 604 height 32
type textarea "Thank you for choosing [PERSON_NAME] A! Please take a moment to leave us a revi…"
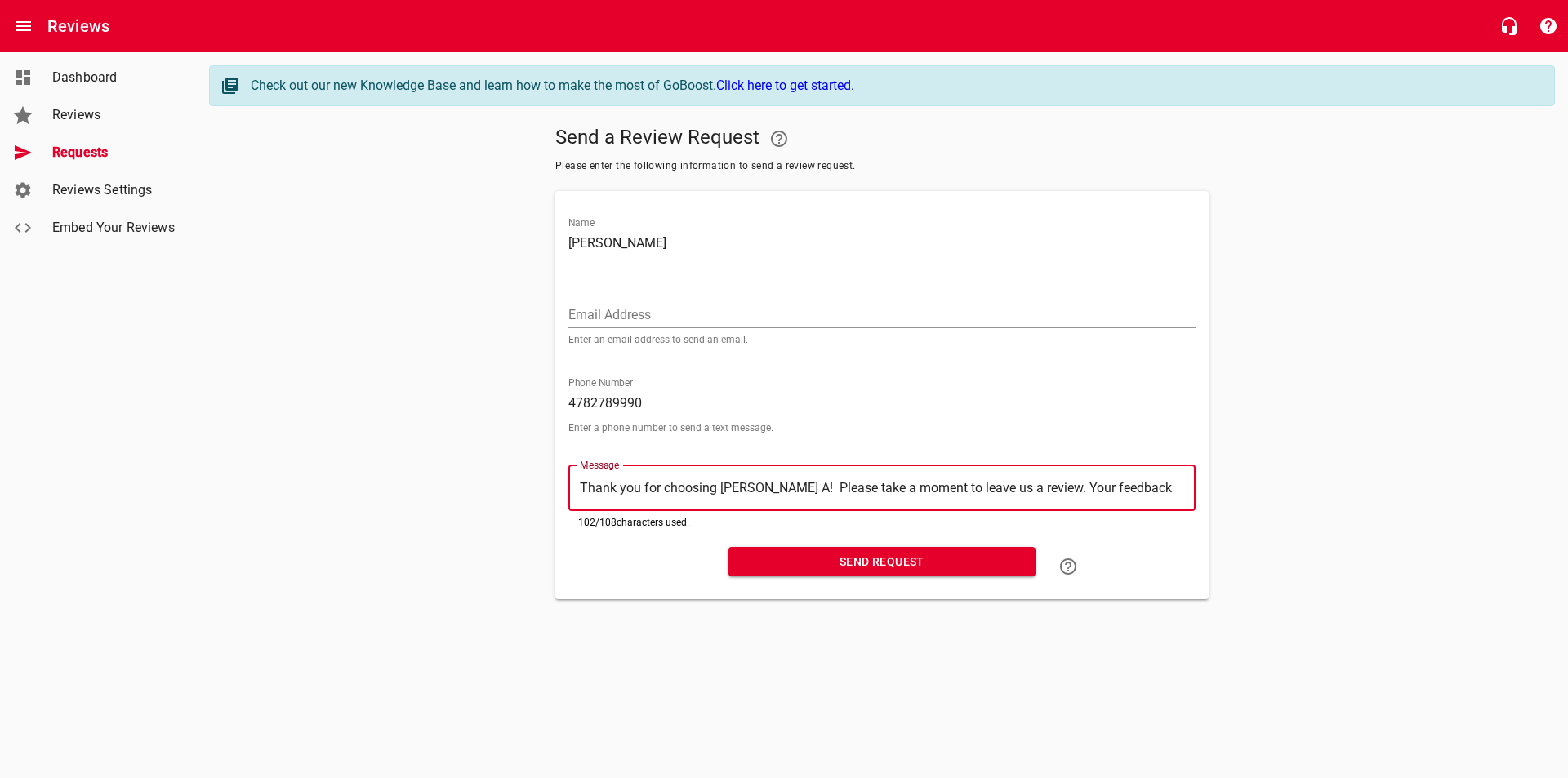
type textarea "Thank you for choosing [PERSON_NAME]! Please take a moment to leave us a review…"
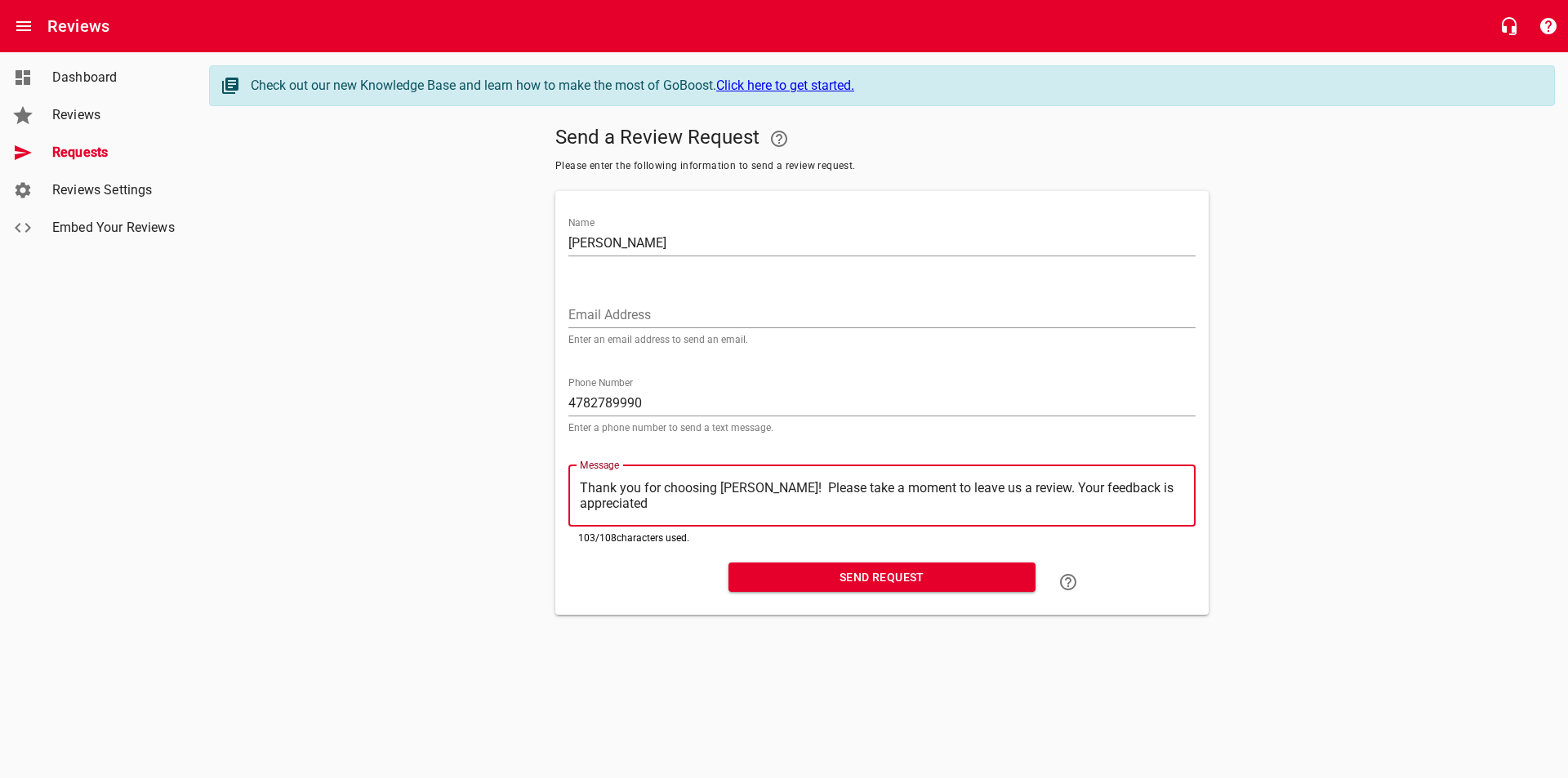
type textarea "Thank you for choosing [PERSON_NAME] Air! Please take a moment to leave us a re…"
click at [667, 500] on textarea "Thank you for choosing [PERSON_NAME] Air! Please take a moment to leave us a re…" at bounding box center [881, 495] width 604 height 32
type textarea "Thank you for choosing [PERSON_NAME] Air! Please take a moment to leave us a re…"
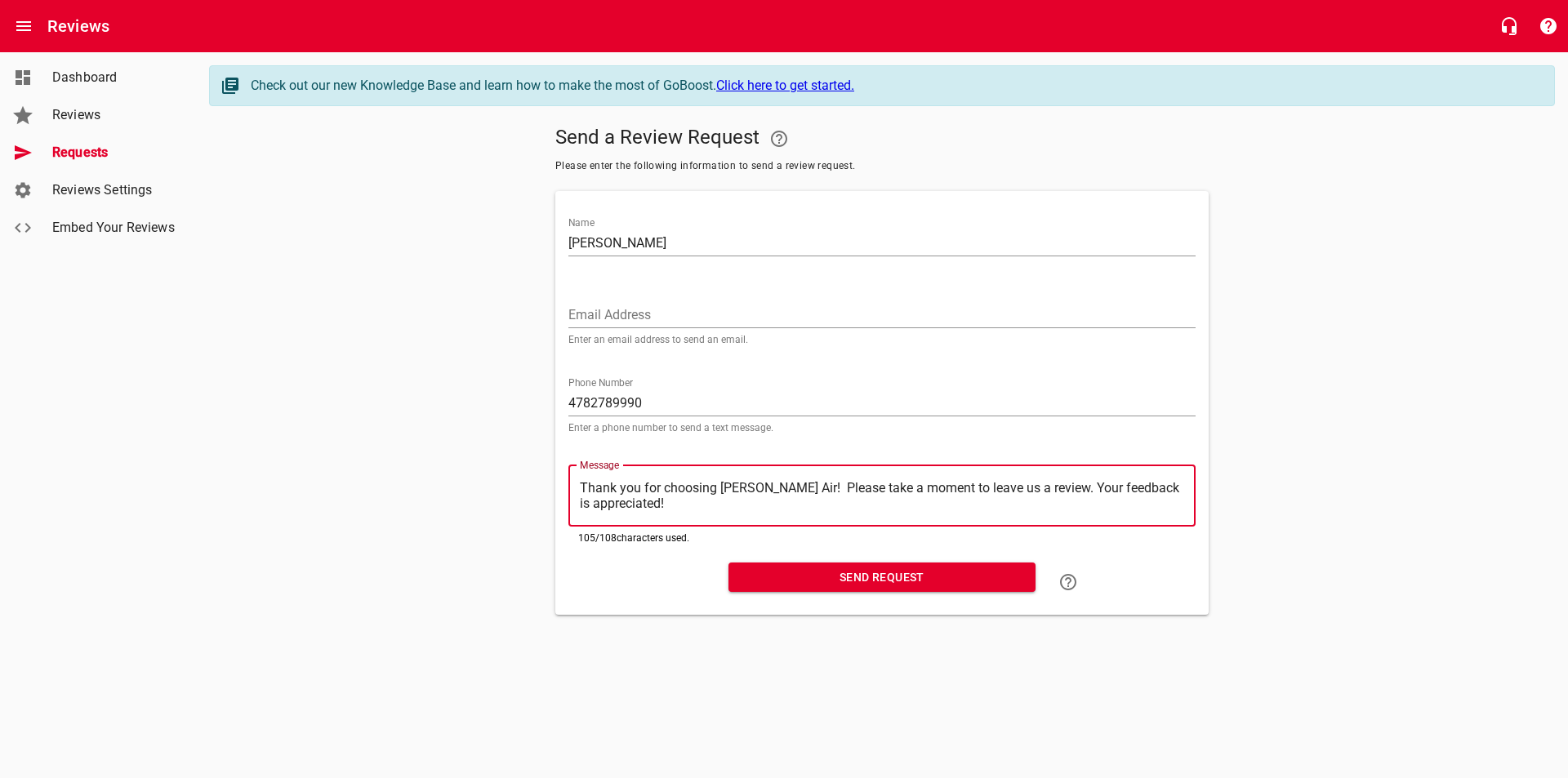
click at [926, 578] on span "Send Request" at bounding box center [882, 577] width 281 height 20
